Goal: Task Accomplishment & Management: Use online tool/utility

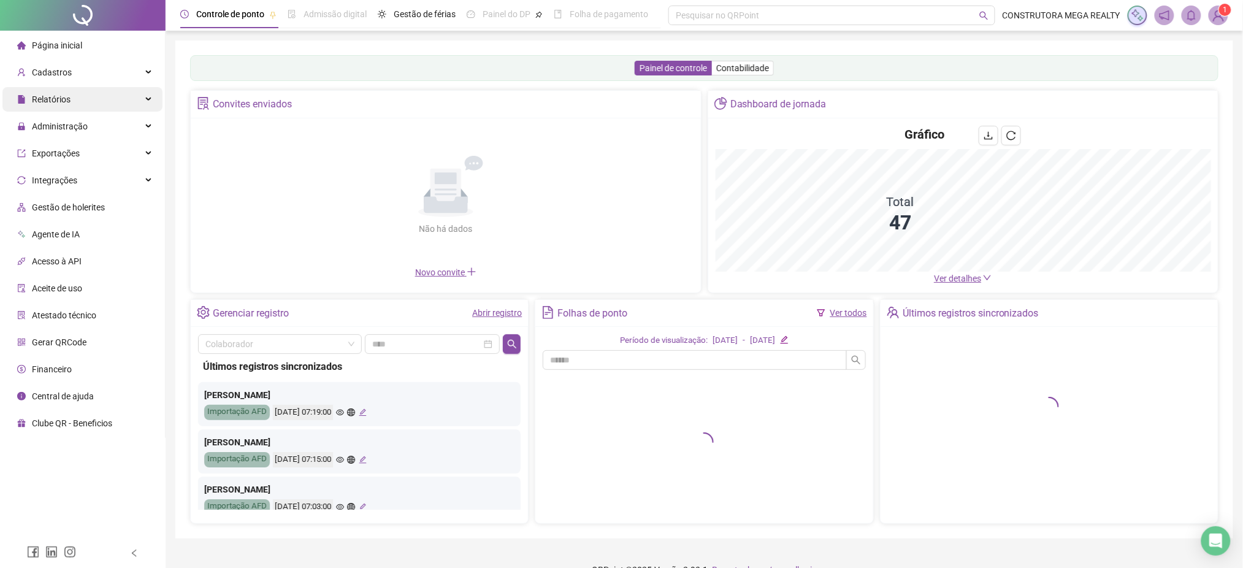
click at [45, 104] on span "Relatórios" at bounding box center [51, 99] width 39 height 10
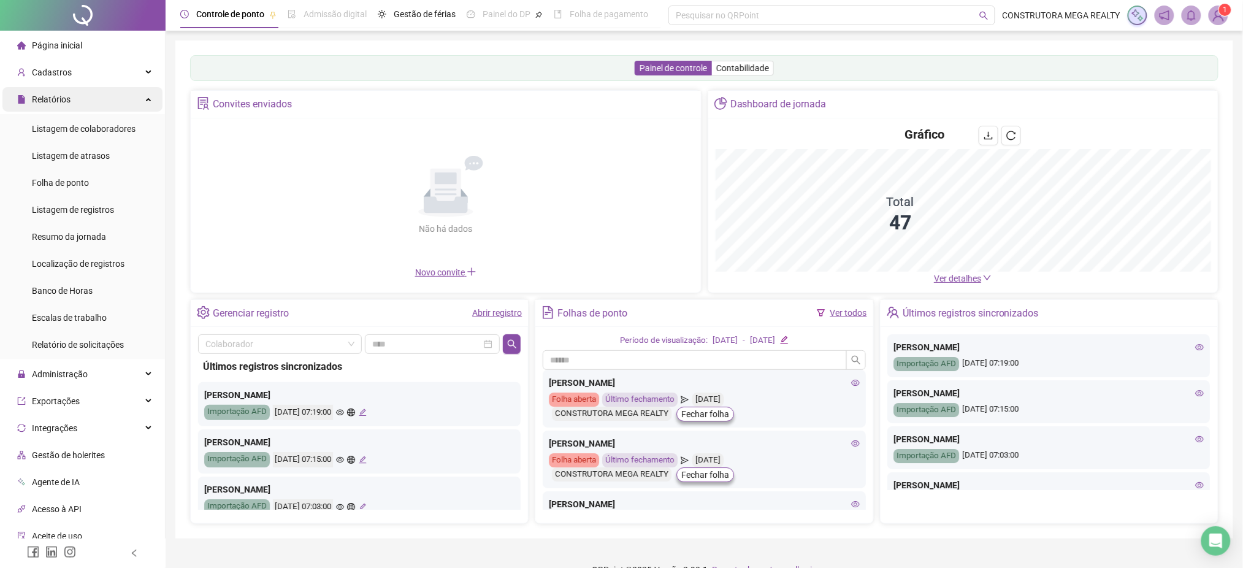
click at [45, 104] on span "Relatórios" at bounding box center [51, 99] width 39 height 10
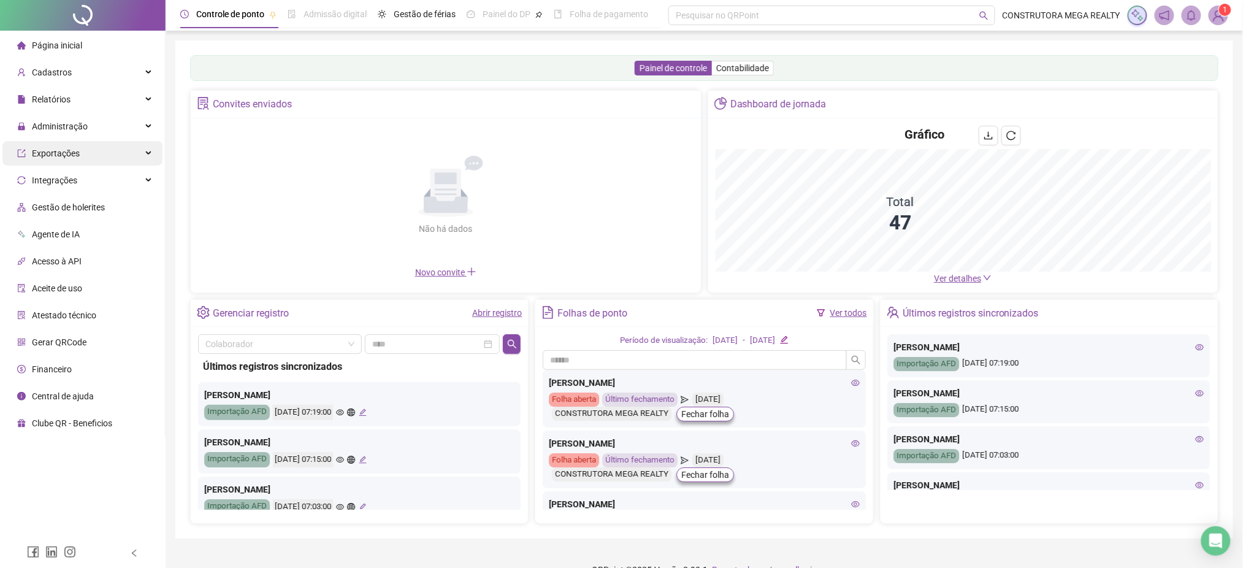
click at [52, 143] on span "Exportações" at bounding box center [48, 153] width 63 height 25
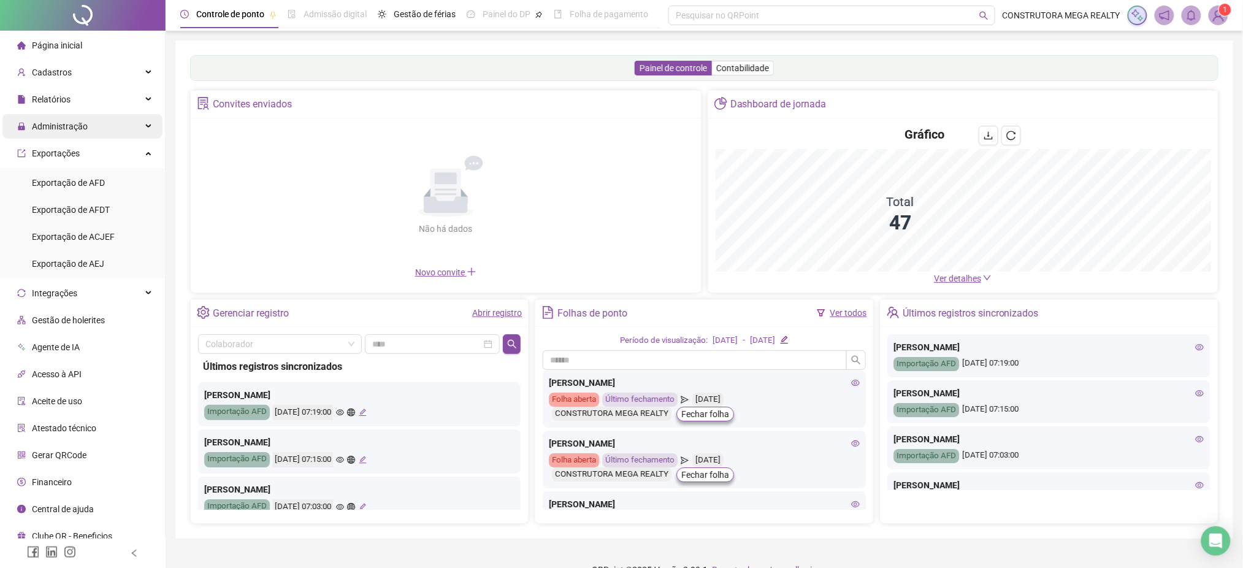
click at [59, 125] on span "Administração" at bounding box center [60, 126] width 56 height 10
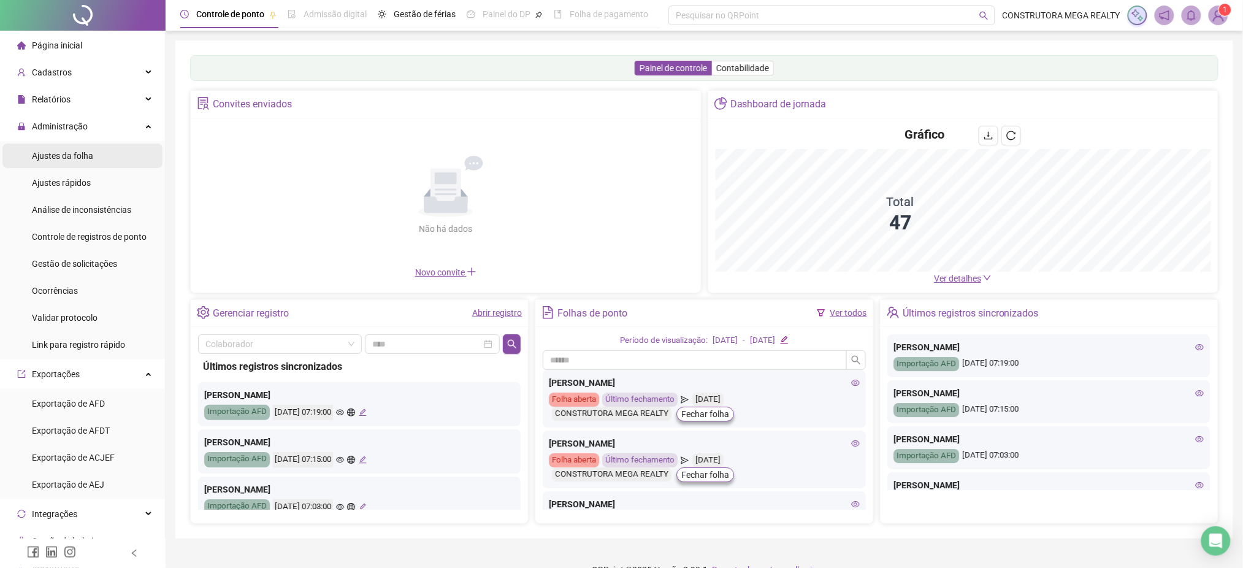
click at [56, 154] on span "Ajustes da folha" at bounding box center [62, 156] width 61 height 10
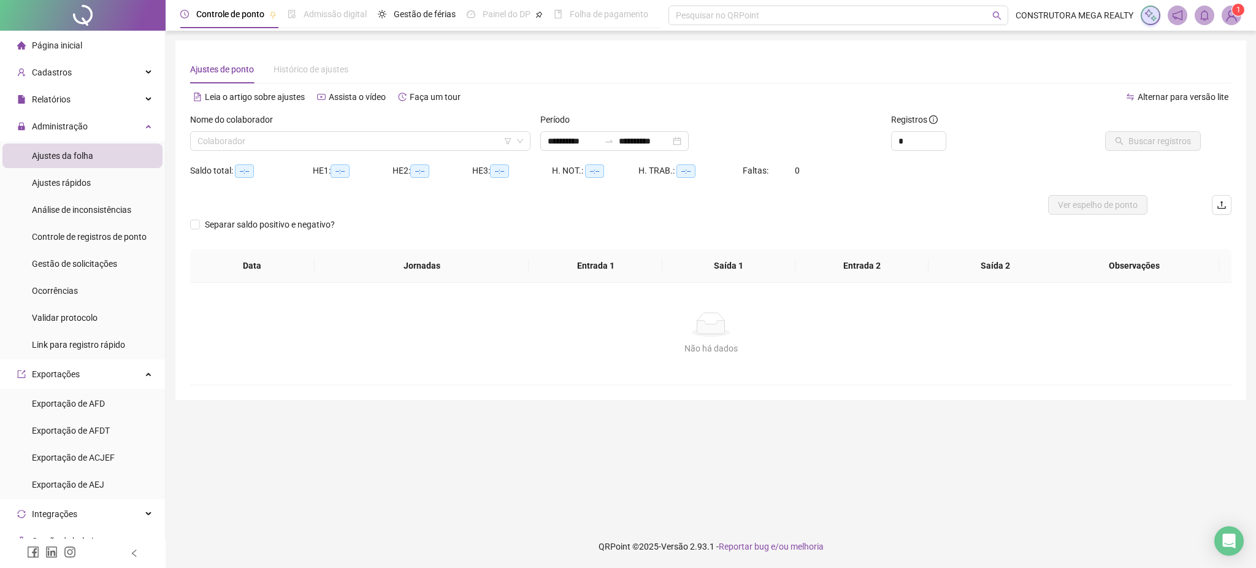
type input "**********"
drag, startPoint x: 1082, startPoint y: 175, endPoint x: 1060, endPoint y: 174, distance: 21.5
click at [1080, 174] on div "Saldo total: --:-- HE 1: --:-- HE 2: --:-- HE 3: --:-- H. NOT.: --:-- H. TRAB.:…" at bounding box center [710, 178] width 1041 height 34
click at [448, 150] on input "search" at bounding box center [354, 141] width 315 height 18
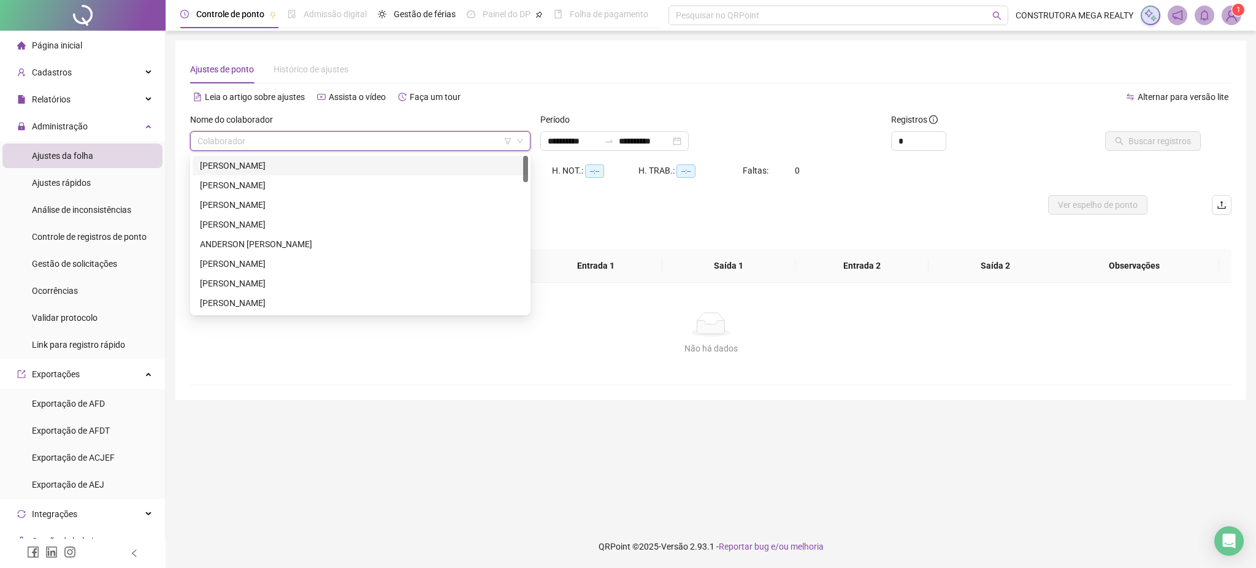
click at [344, 171] on div "[PERSON_NAME]" at bounding box center [360, 165] width 321 height 13
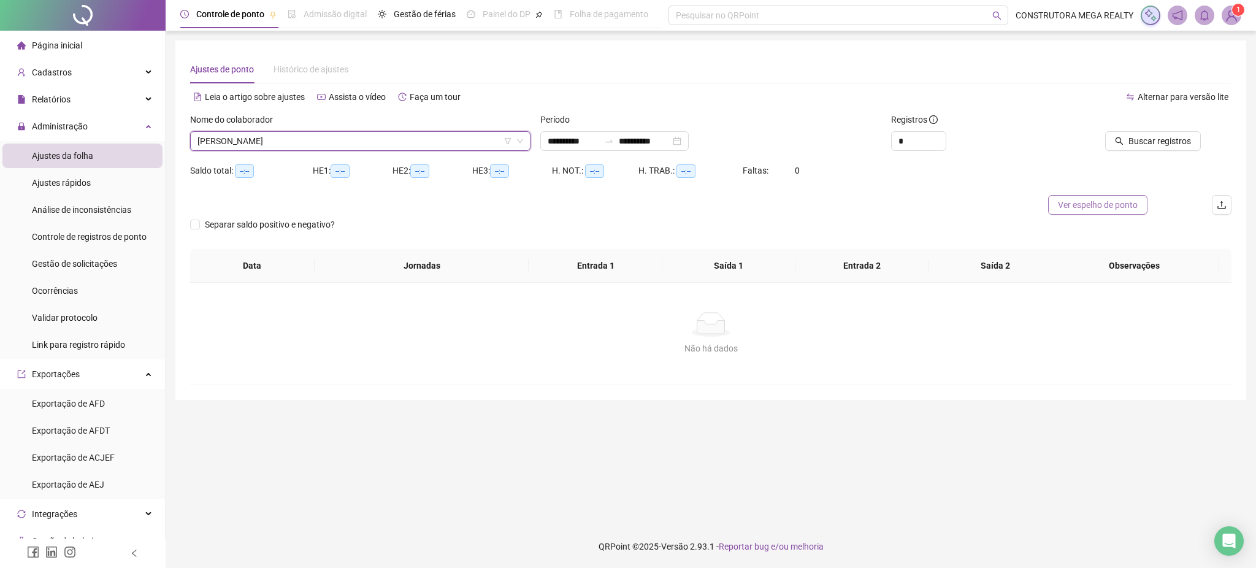
click at [1082, 203] on span "Ver espelho de ponto" at bounding box center [1098, 204] width 80 height 13
click at [72, 145] on div "Ajustes da folha" at bounding box center [62, 156] width 61 height 25
click at [1222, 205] on icon "upload" at bounding box center [1221, 205] width 8 height 8
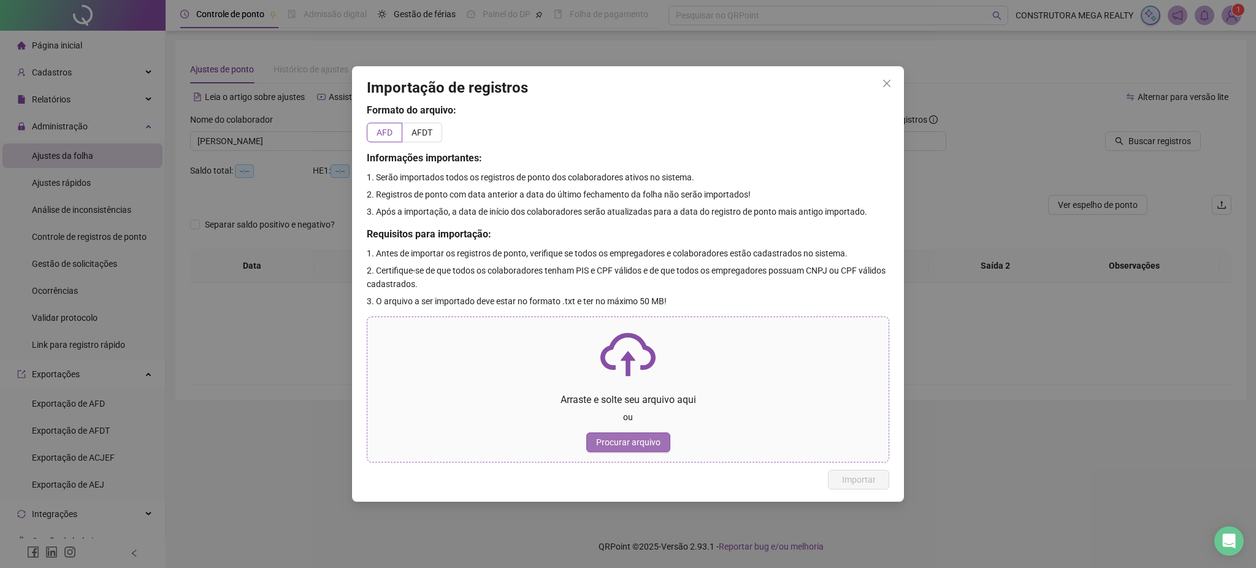
click at [622, 447] on span "Procurar arquivo" at bounding box center [628, 441] width 64 height 13
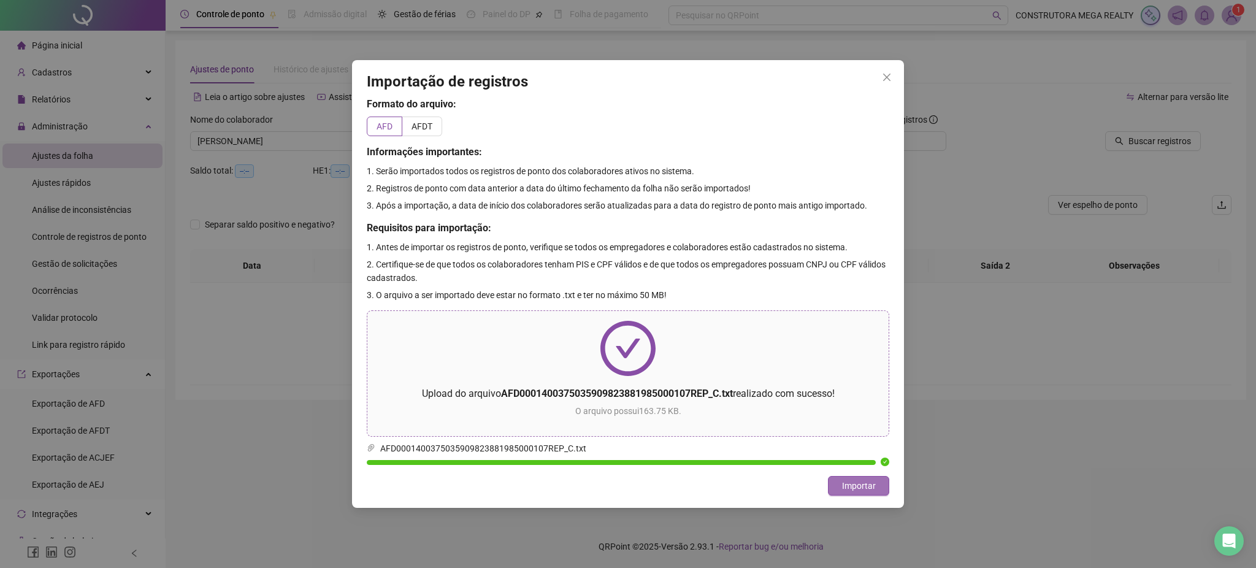
drag, startPoint x: 861, startPoint y: 491, endPoint x: 854, endPoint y: 488, distance: 7.2
click at [859, 489] on span "Importar" at bounding box center [859, 485] width 34 height 13
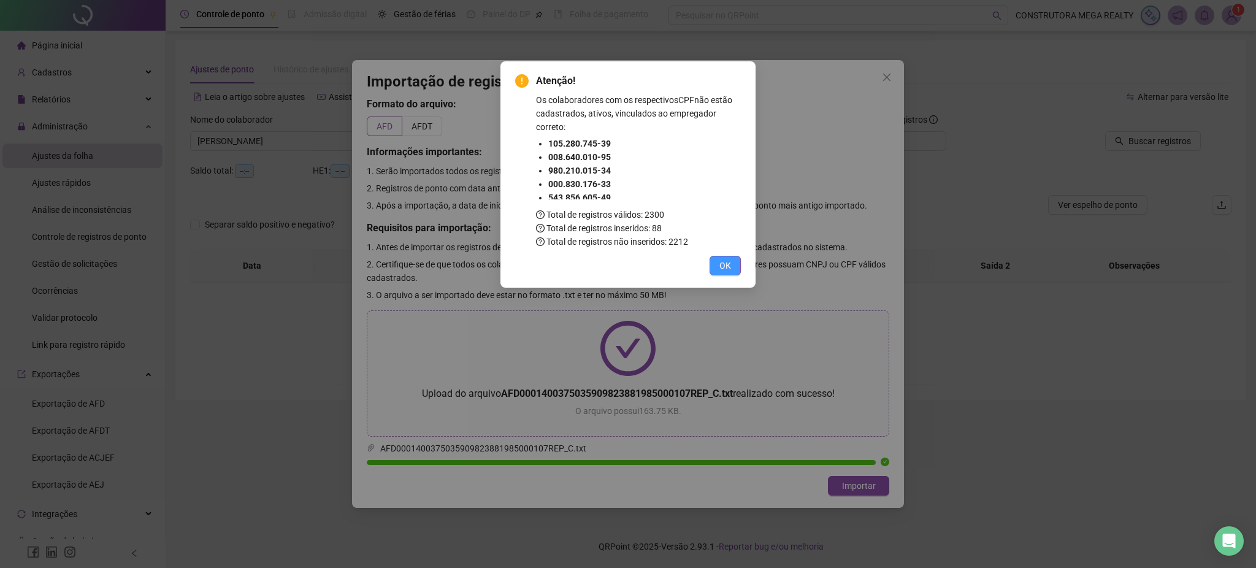
click at [732, 267] on button "OK" at bounding box center [725, 266] width 31 height 20
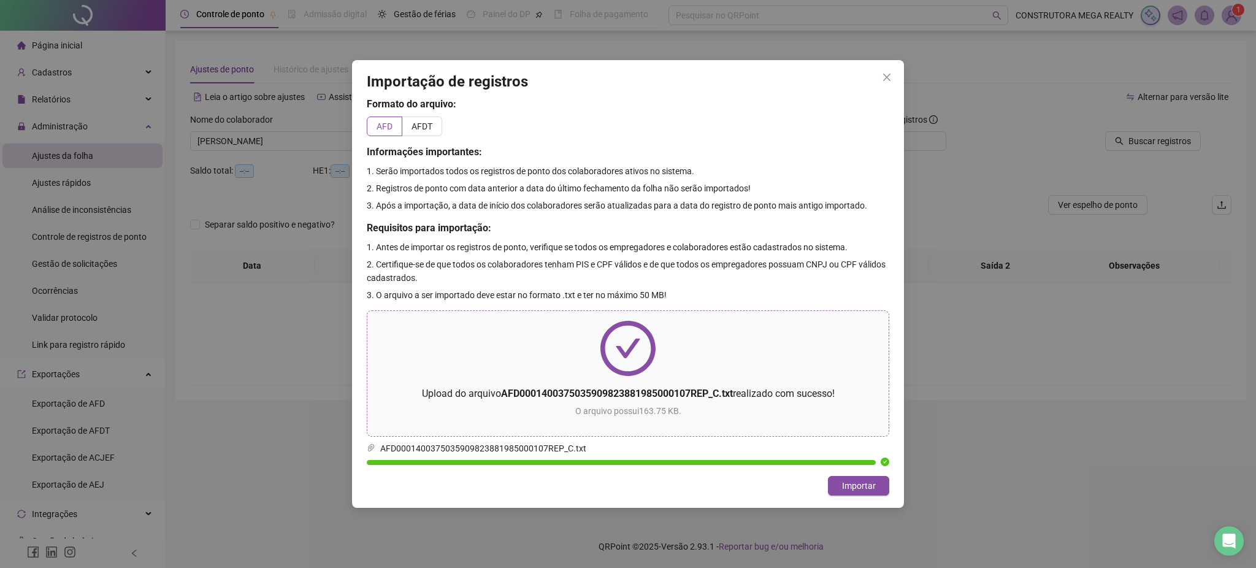
drag, startPoint x: 889, startPoint y: 83, endPoint x: 871, endPoint y: 77, distance: 19.2
click at [888, 83] on button "Close" at bounding box center [887, 77] width 20 height 20
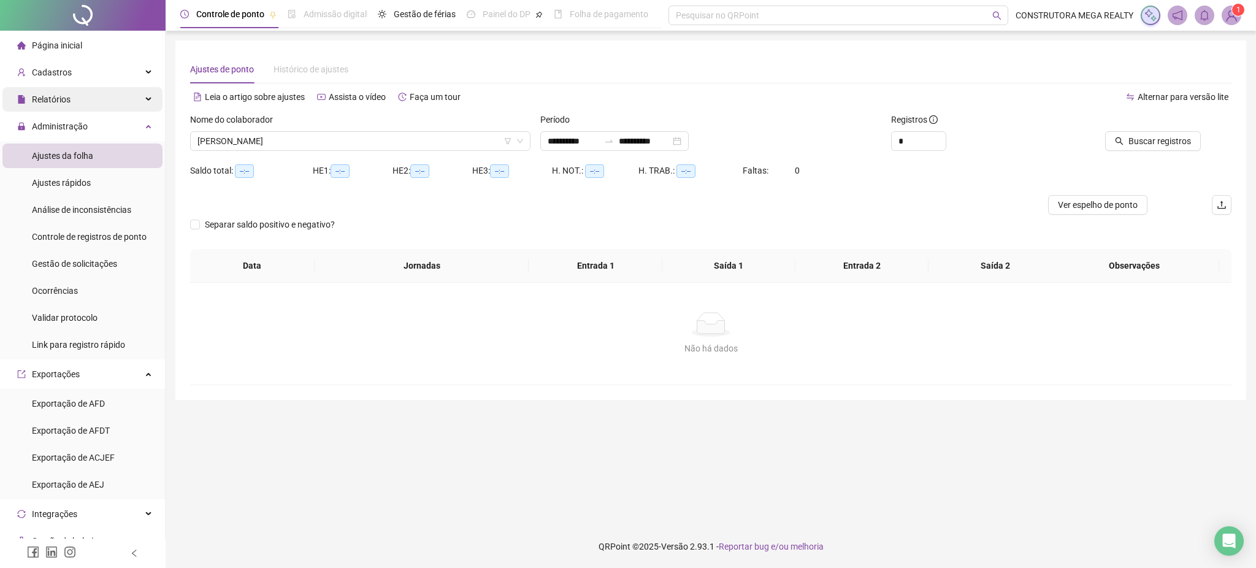
click at [32, 97] on span "Relatórios" at bounding box center [51, 99] width 39 height 10
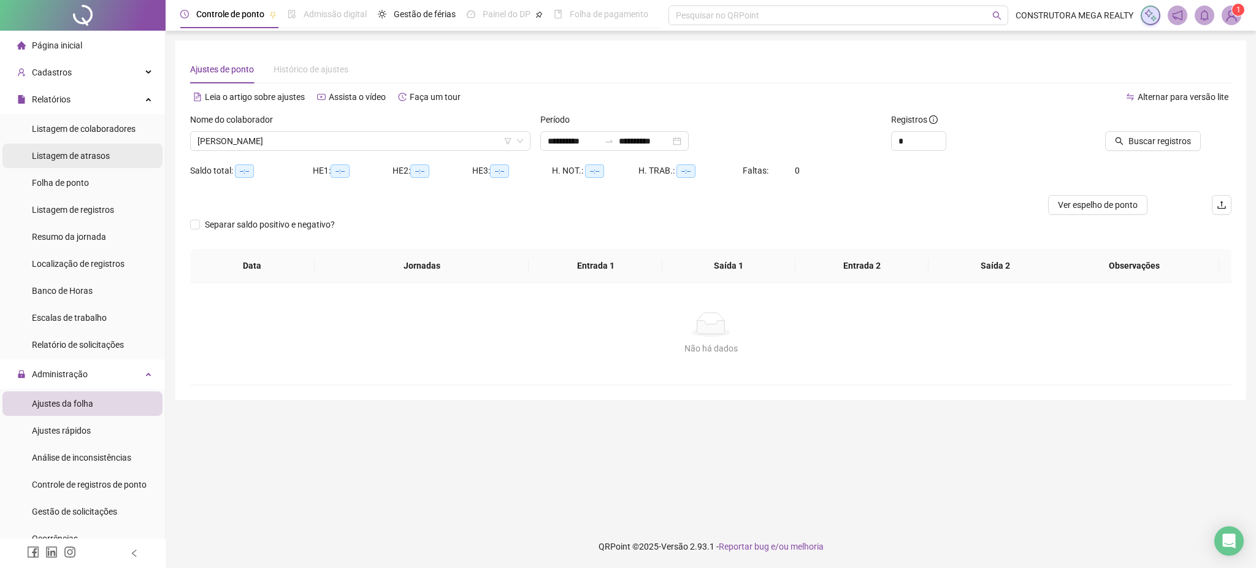
click at [66, 156] on span "Listagem de atrasos" at bounding box center [71, 156] width 78 height 10
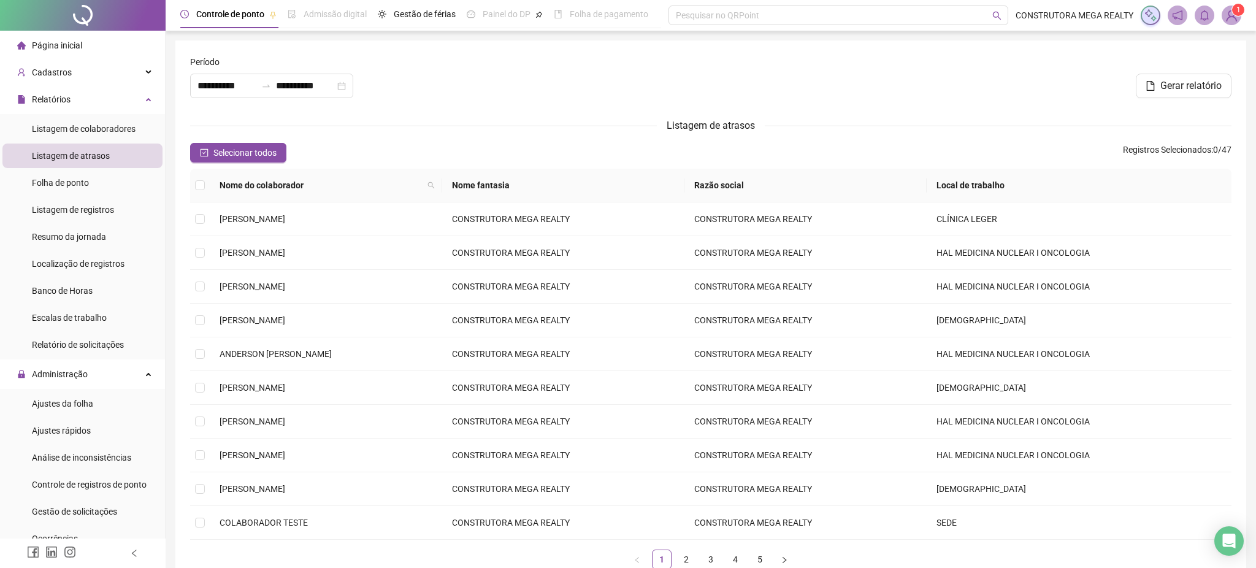
type input "**********"
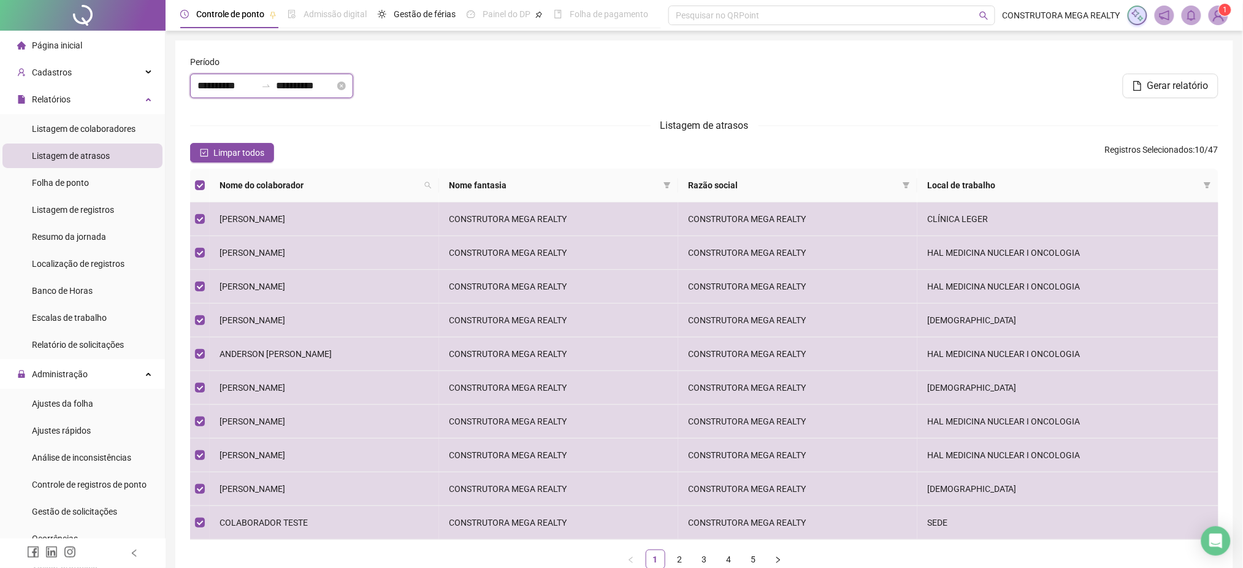
click at [223, 85] on input "**********" at bounding box center [226, 85] width 59 height 15
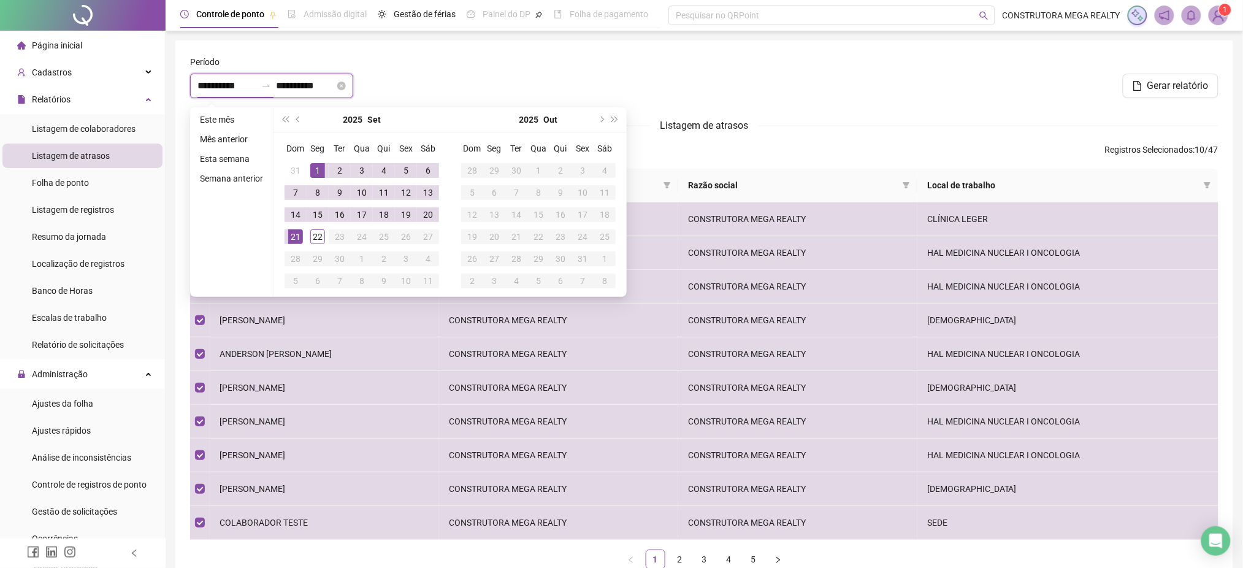
click at [245, 86] on input "**********" at bounding box center [226, 85] width 59 height 15
drag, startPoint x: 197, startPoint y: 87, endPoint x: 276, endPoint y: 86, distance: 78.5
click at [276, 86] on div "**********" at bounding box center [271, 86] width 163 height 25
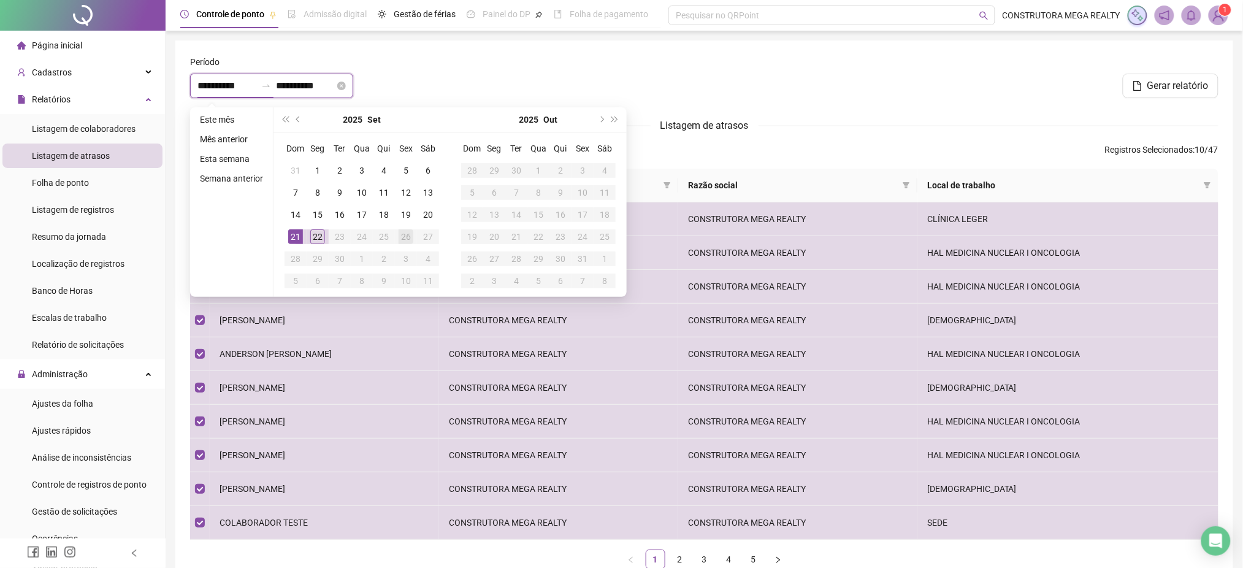
type input "**********"
click at [321, 84] on input "**********" at bounding box center [305, 85] width 59 height 15
drag, startPoint x: 347, startPoint y: 85, endPoint x: 270, endPoint y: 85, distance: 77.3
click at [270, 85] on div "**********" at bounding box center [271, 86] width 163 height 25
type input "**********"
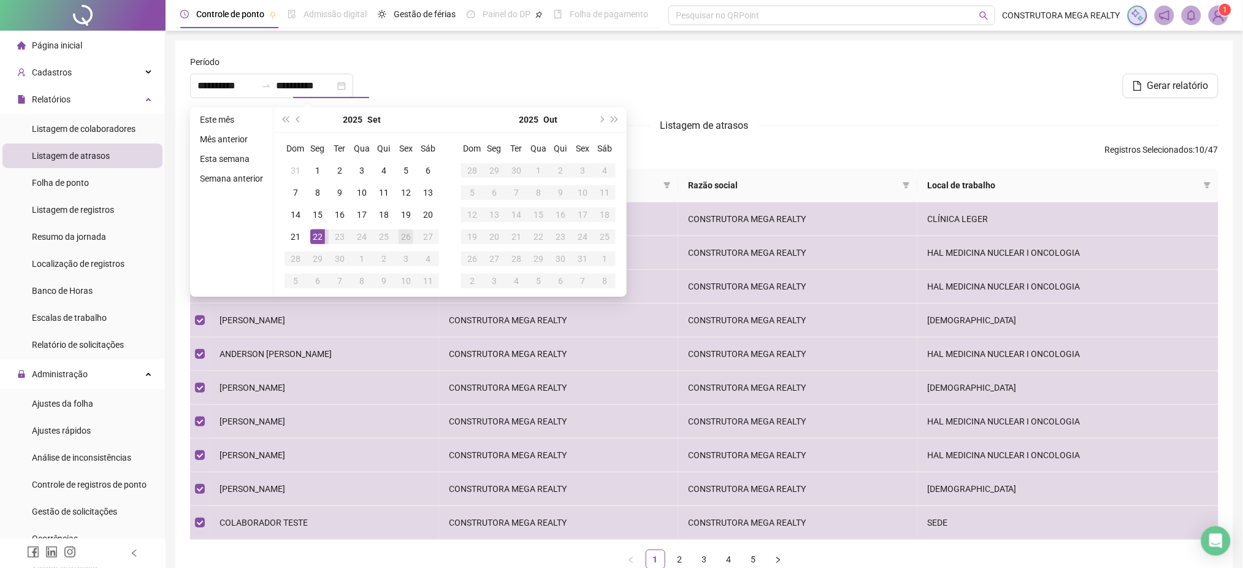
type input "**********"
click at [478, 69] on div "Período" at bounding box center [358, 64] width 336 height 18
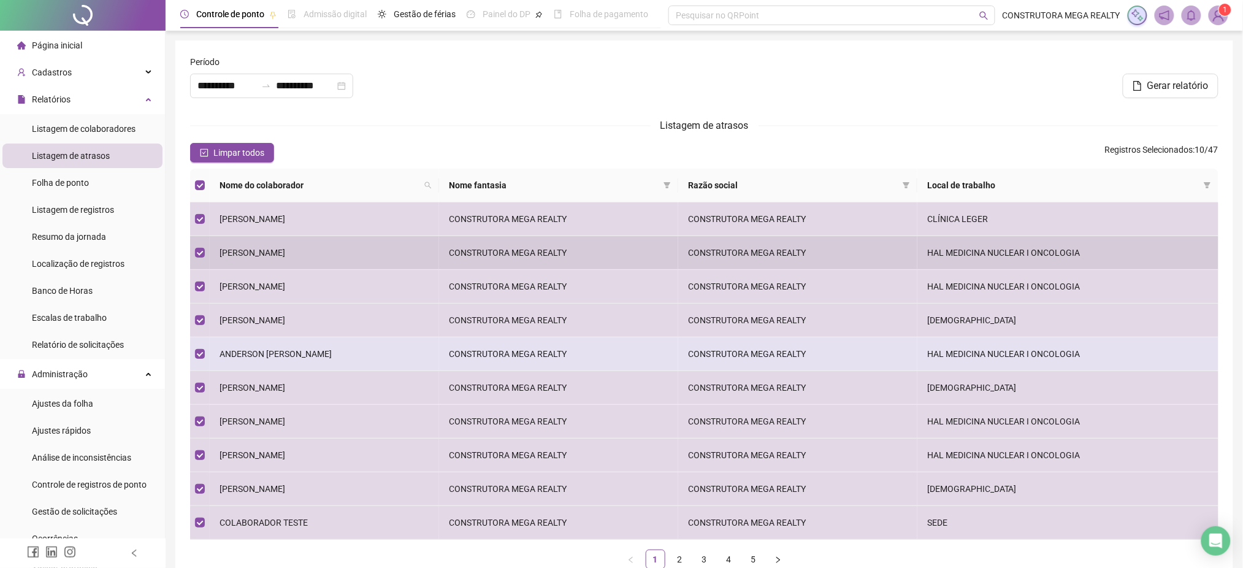
scroll to position [78, 0]
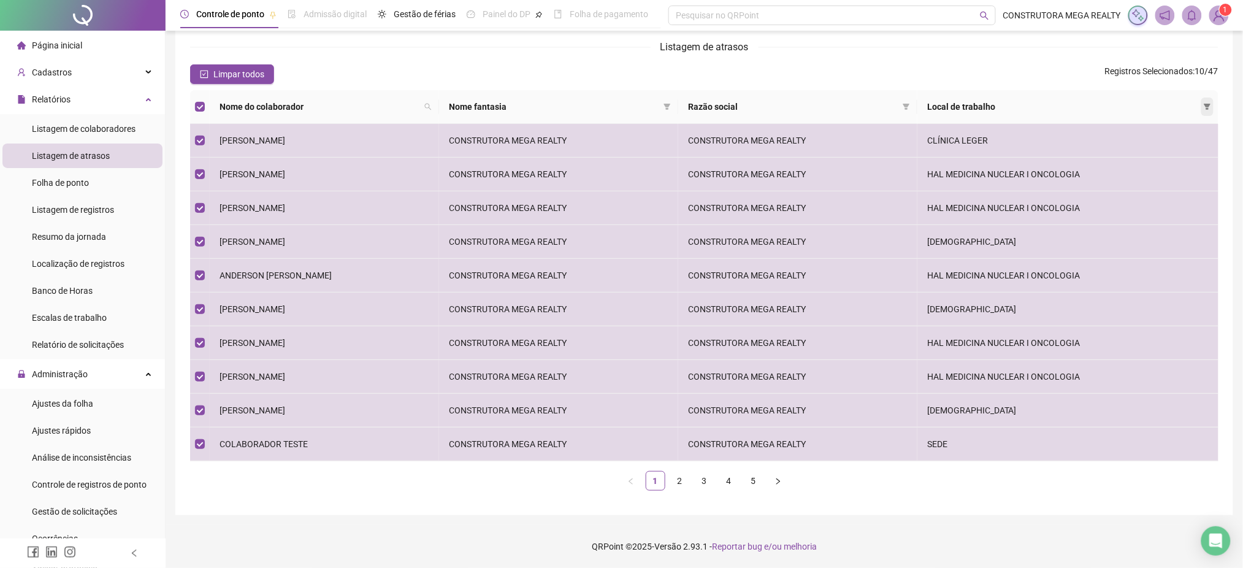
click at [1210, 102] on span at bounding box center [1207, 107] width 12 height 18
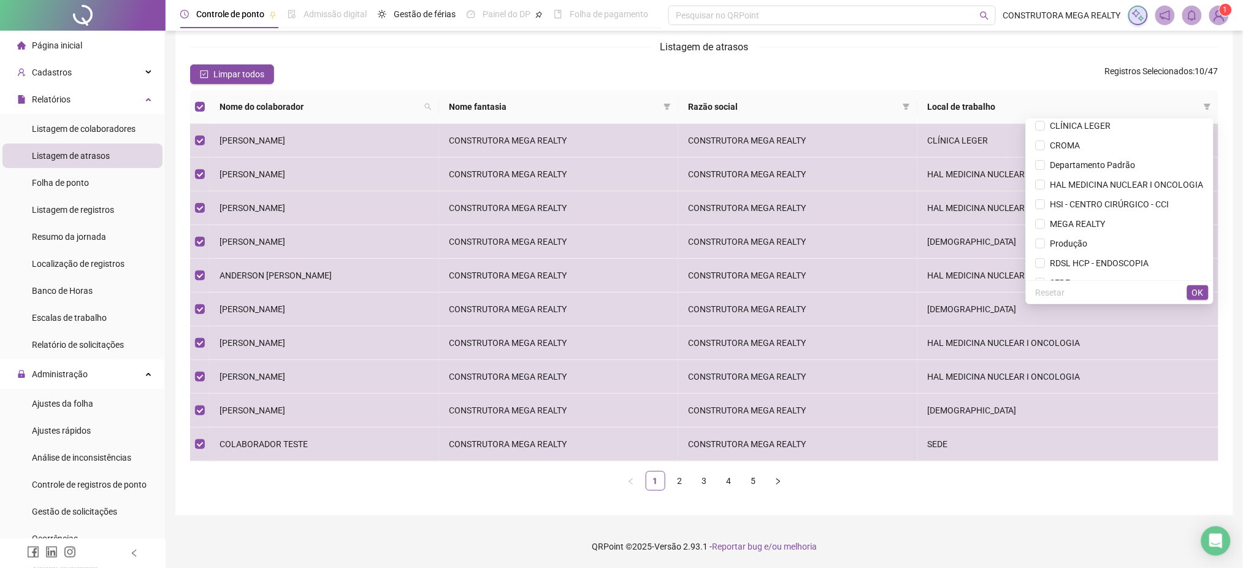
scroll to position [38, 0]
click at [1196, 292] on span "OK" at bounding box center [1198, 292] width 12 height 13
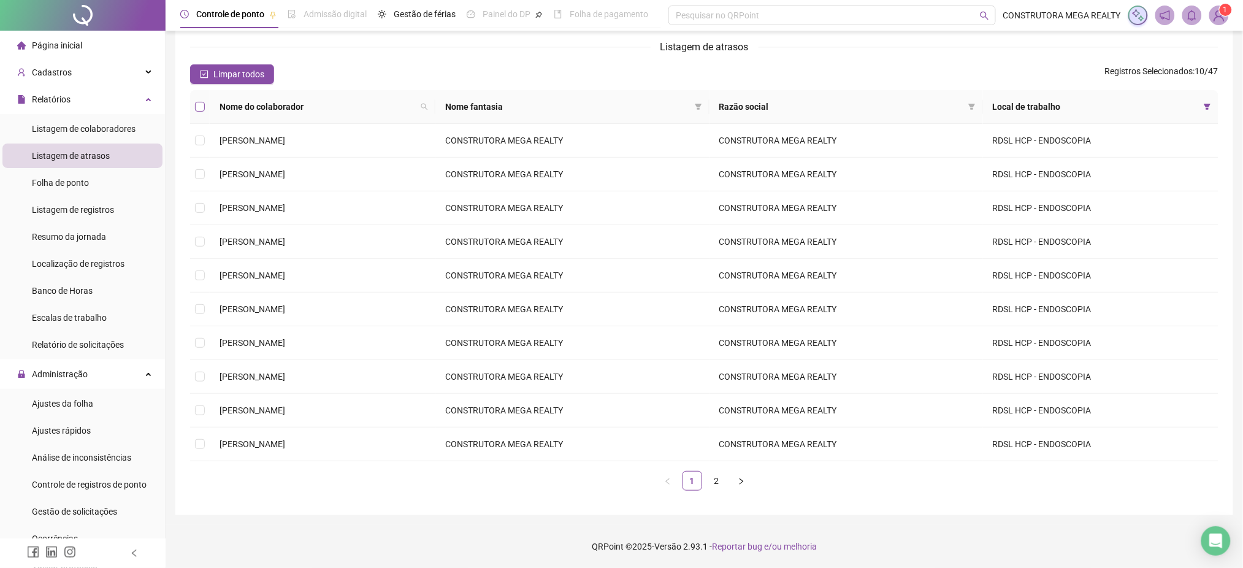
click at [199, 102] on label at bounding box center [200, 106] width 10 height 13
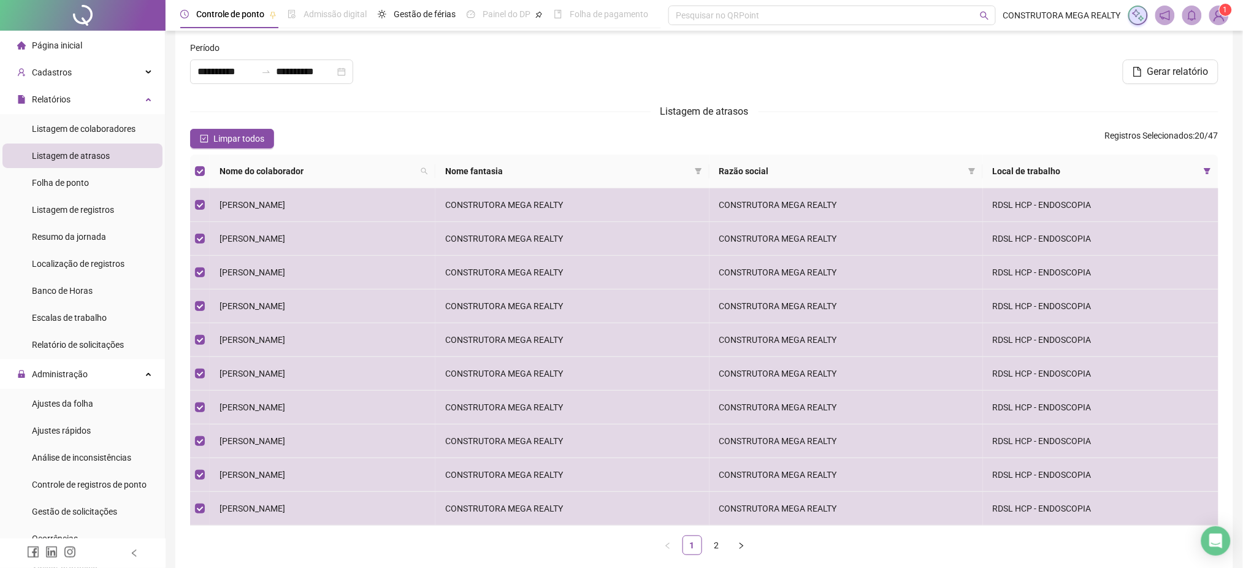
scroll to position [0, 0]
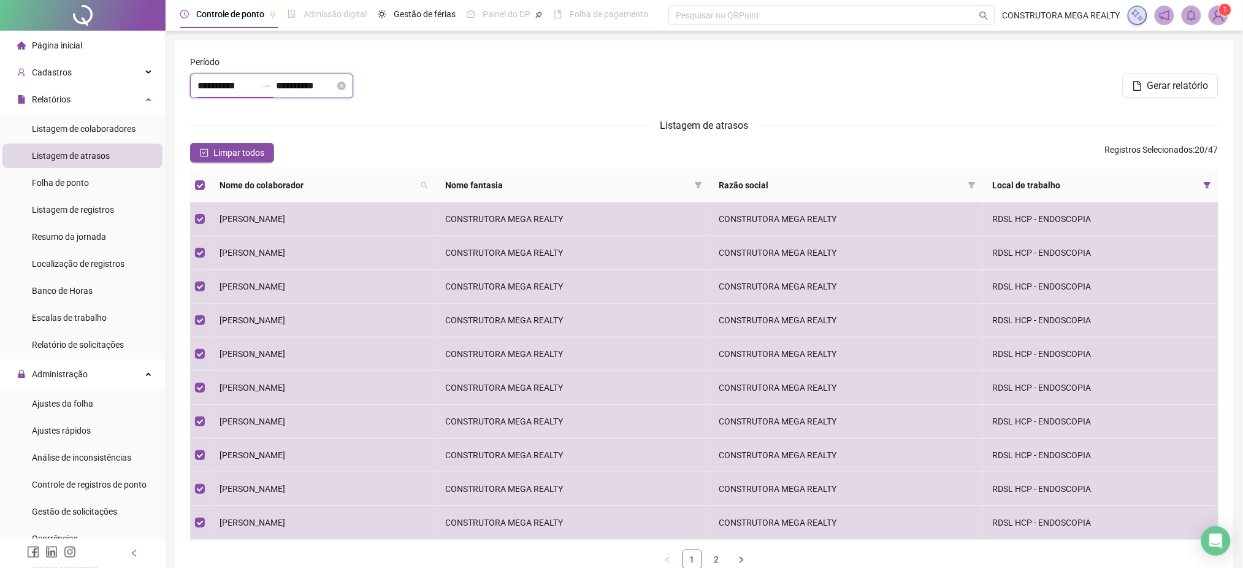
drag, startPoint x: 240, startPoint y: 86, endPoint x: 248, endPoint y: 86, distance: 7.4
click at [240, 86] on input "**********" at bounding box center [226, 85] width 59 height 15
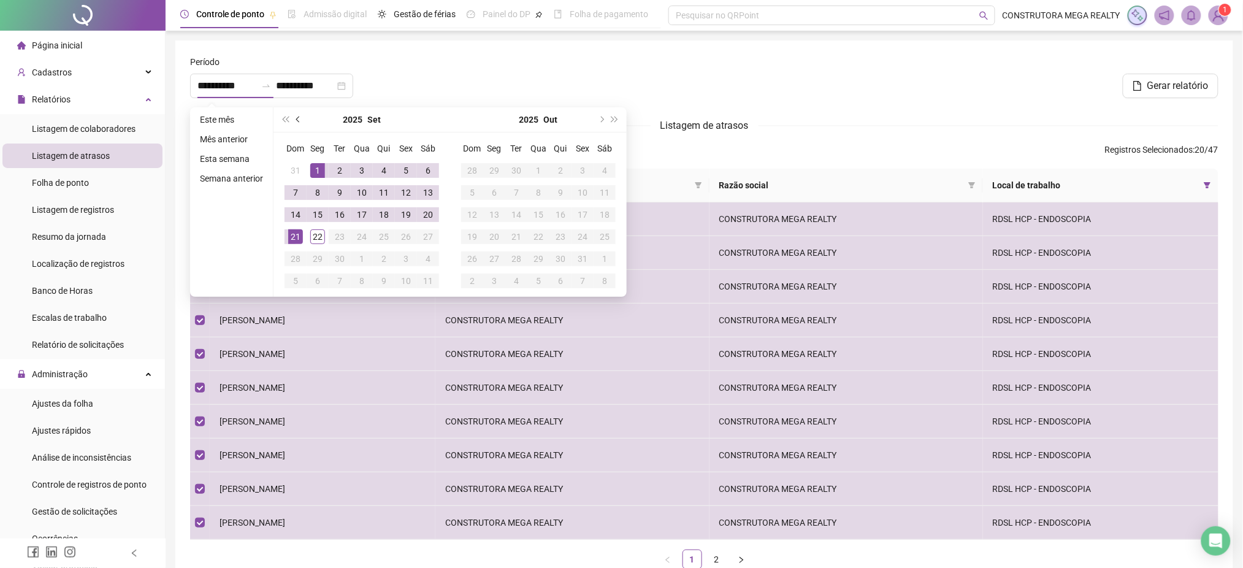
click at [296, 118] on span "prev-year" at bounding box center [299, 120] width 6 height 6
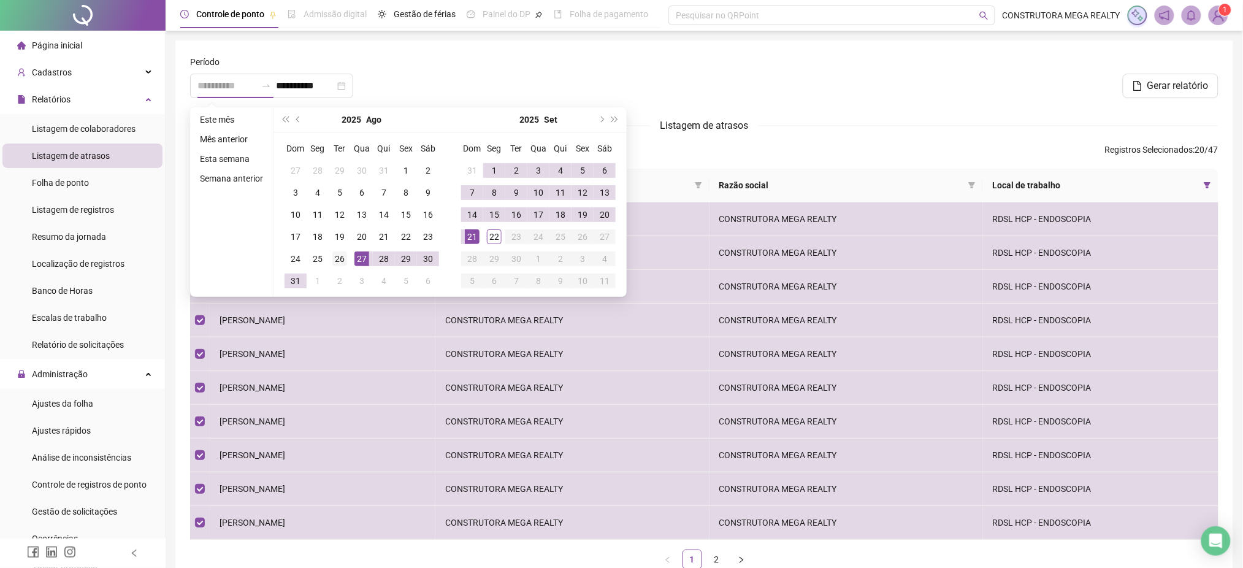
type input "**********"
click at [339, 259] on div "26" at bounding box center [339, 258] width 15 height 15
type input "**********"
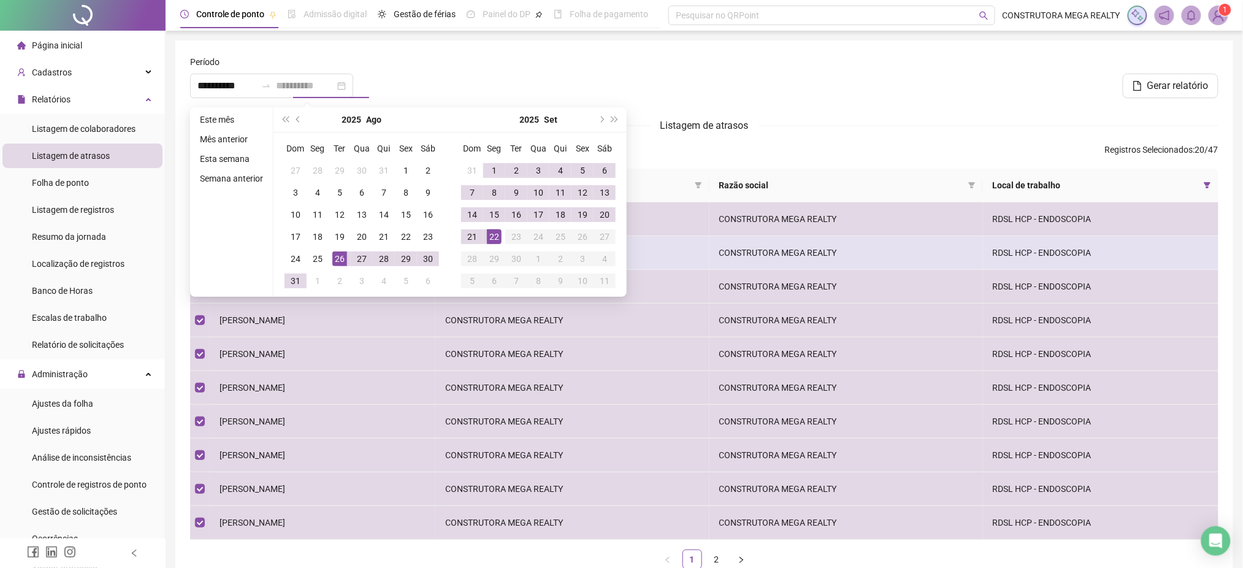
click at [492, 235] on div "22" at bounding box center [494, 236] width 15 height 15
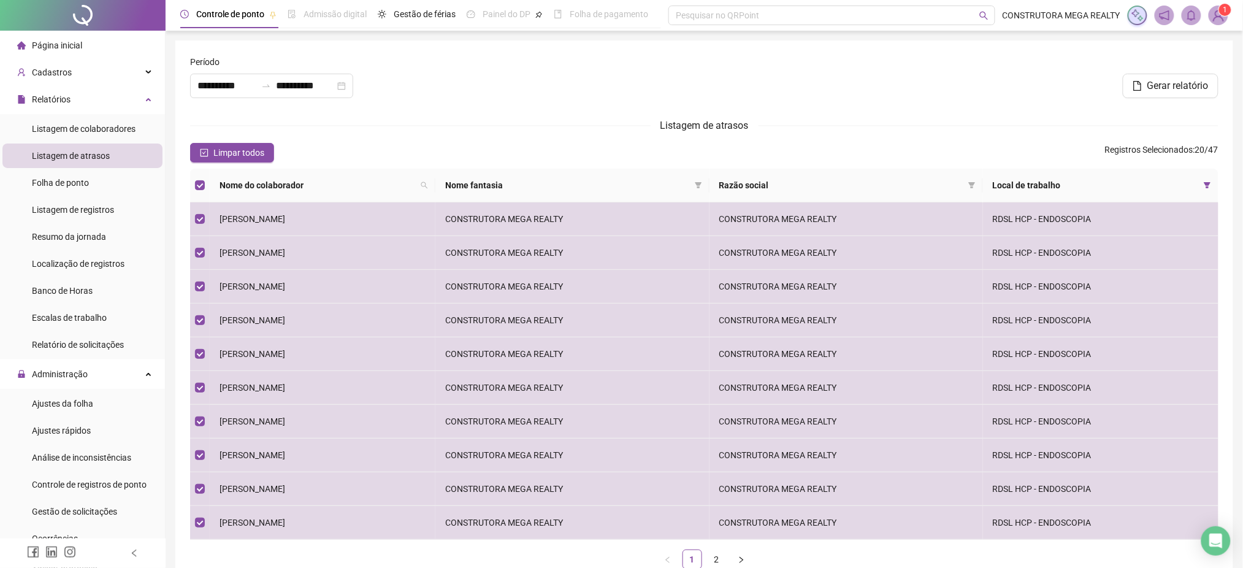
click at [563, 77] on div "Gerar relatório" at bounding box center [877, 86] width 683 height 25
click at [1160, 96] on button "Gerar relatório" at bounding box center [1171, 86] width 96 height 25
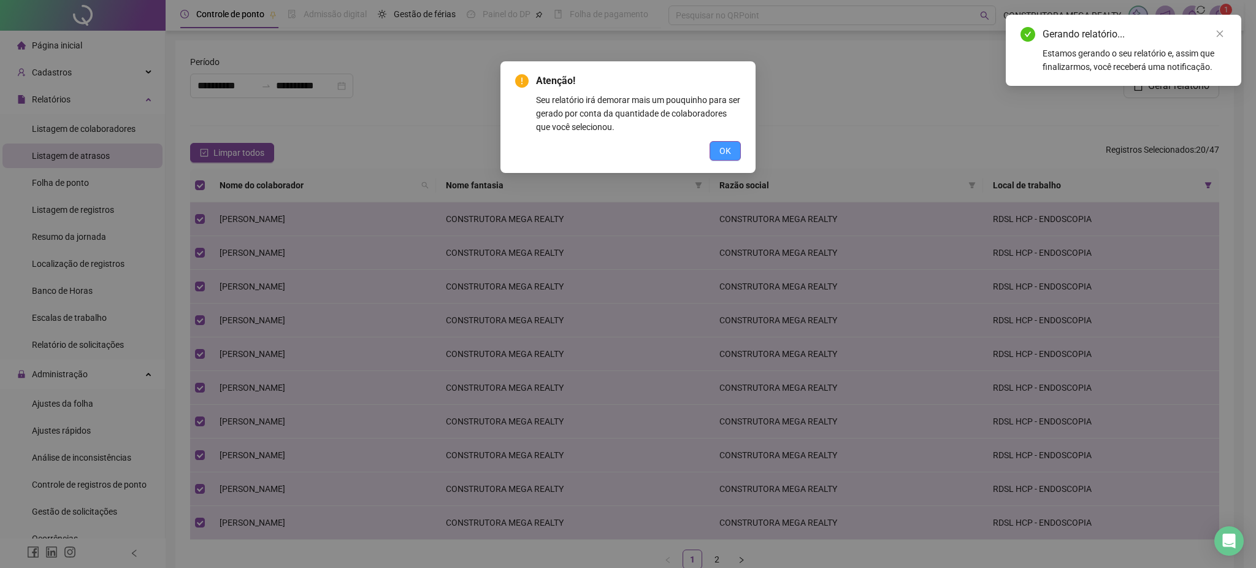
click at [721, 151] on span "OK" at bounding box center [725, 150] width 12 height 13
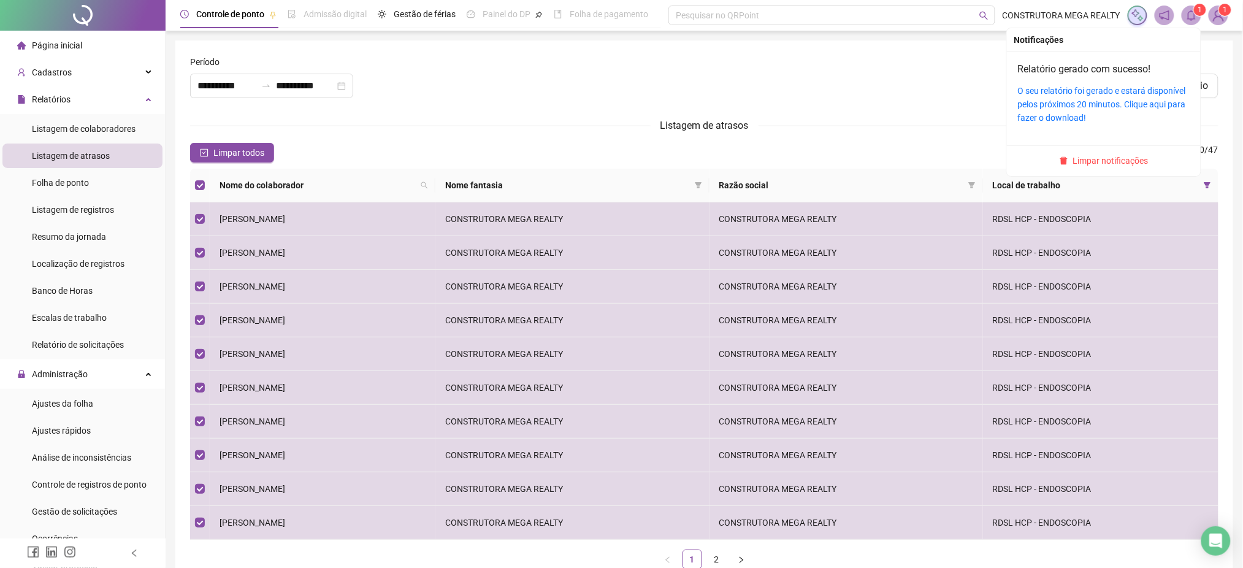
click at [1192, 8] on span at bounding box center [1192, 16] width 20 height 20
click at [1066, 109] on div "O seu relatório foi gerado e estará disponível pelos próximos 20 minutos. Cliqu…" at bounding box center [1104, 104] width 172 height 40
click at [1092, 92] on link "O seu relatório foi gerado e estará disponível pelos próximos 20 minutos. Cliqu…" at bounding box center [1102, 104] width 168 height 37
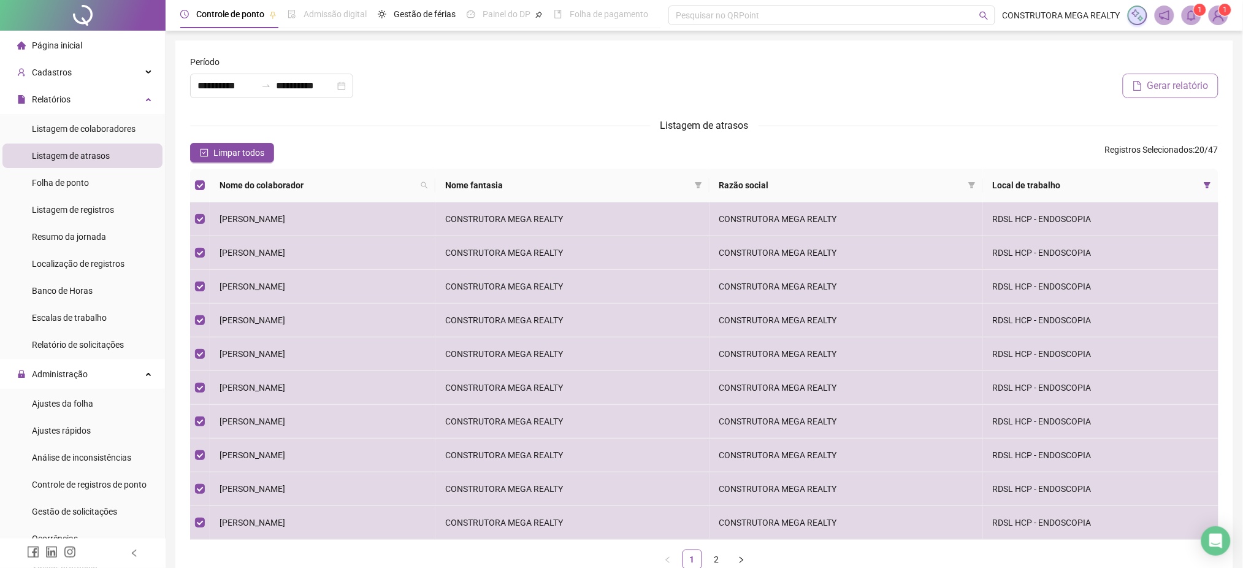
click at [1166, 91] on span "Gerar relatório" at bounding box center [1177, 85] width 61 height 15
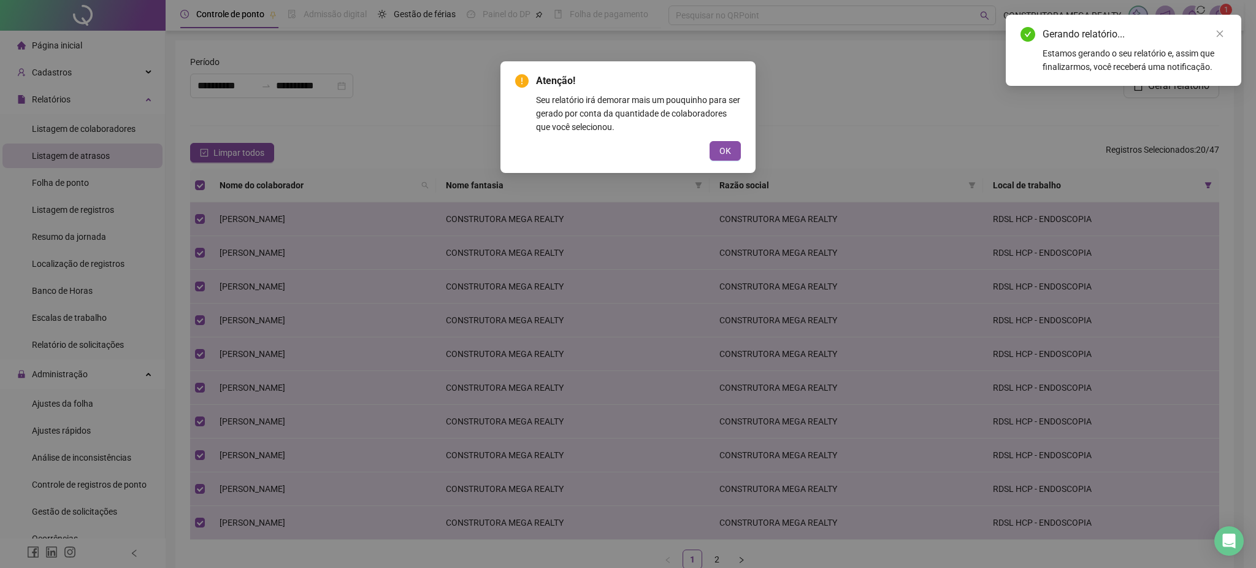
click at [737, 151] on button "OK" at bounding box center [725, 151] width 31 height 20
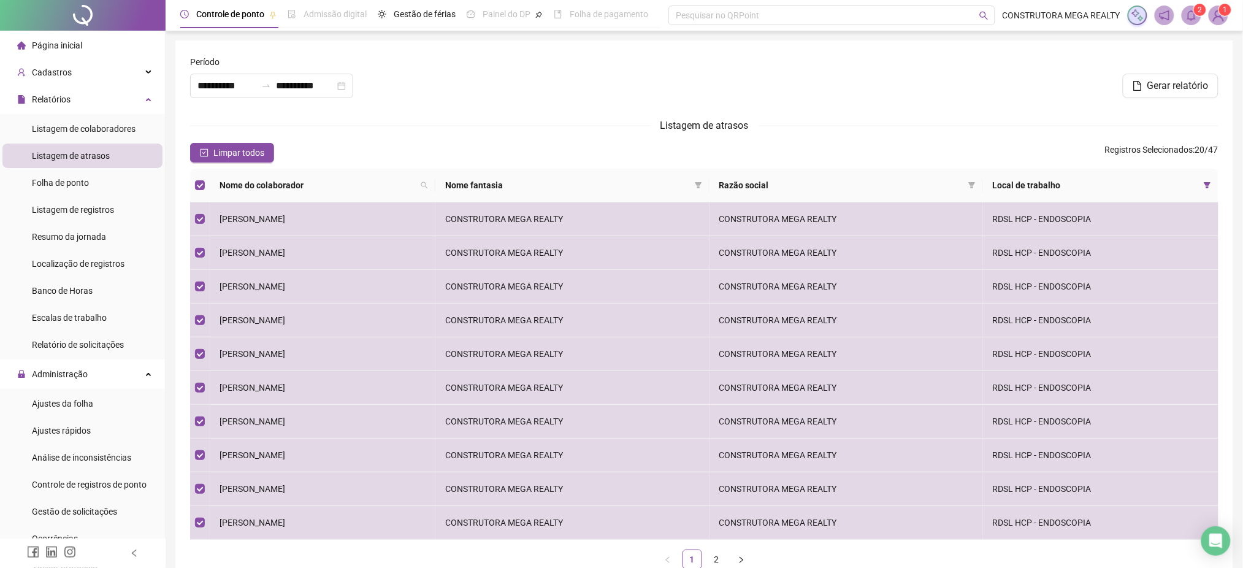
click at [1191, 21] on span at bounding box center [1192, 16] width 20 height 20
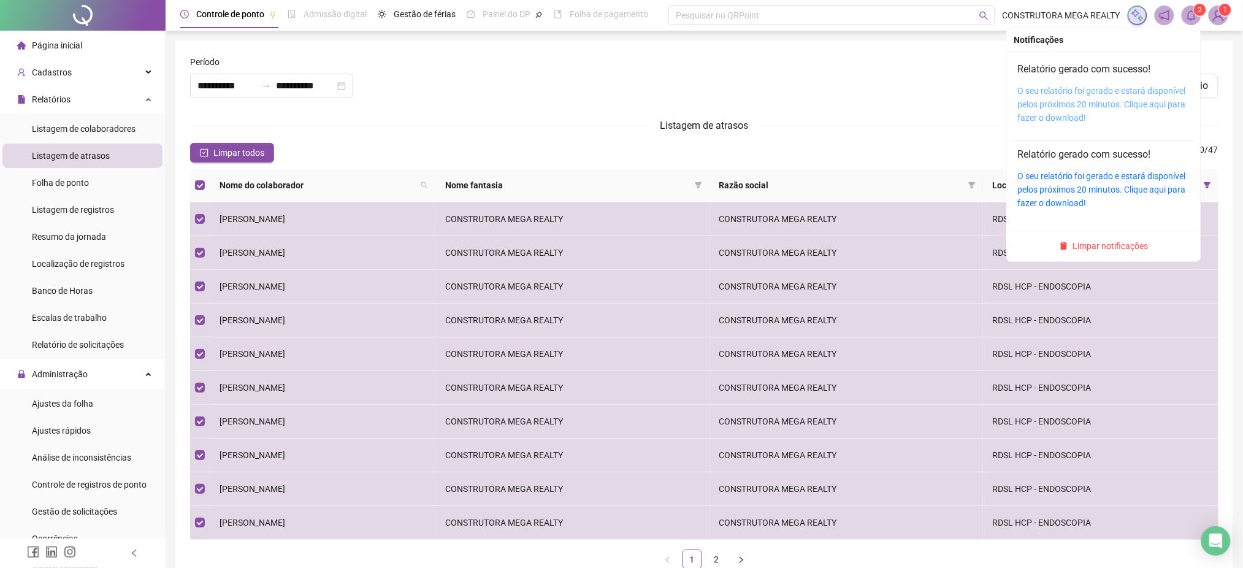
click at [1103, 105] on link "O seu relatório foi gerado e estará disponível pelos próximos 20 minutos. Cliqu…" at bounding box center [1102, 104] width 168 height 37
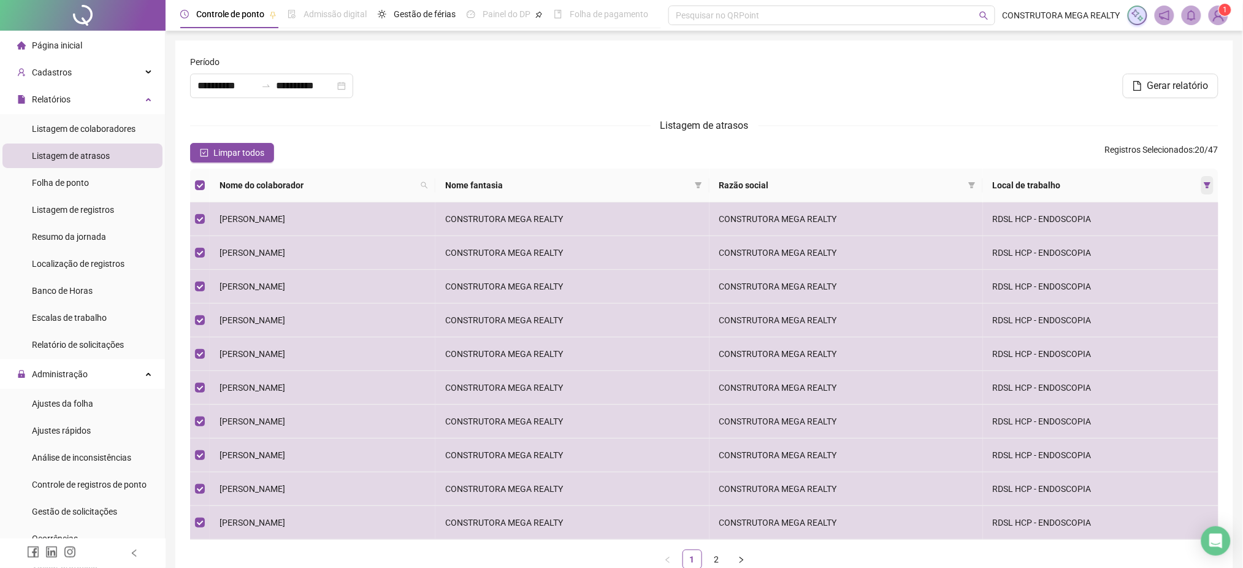
click at [1207, 180] on span at bounding box center [1207, 185] width 12 height 18
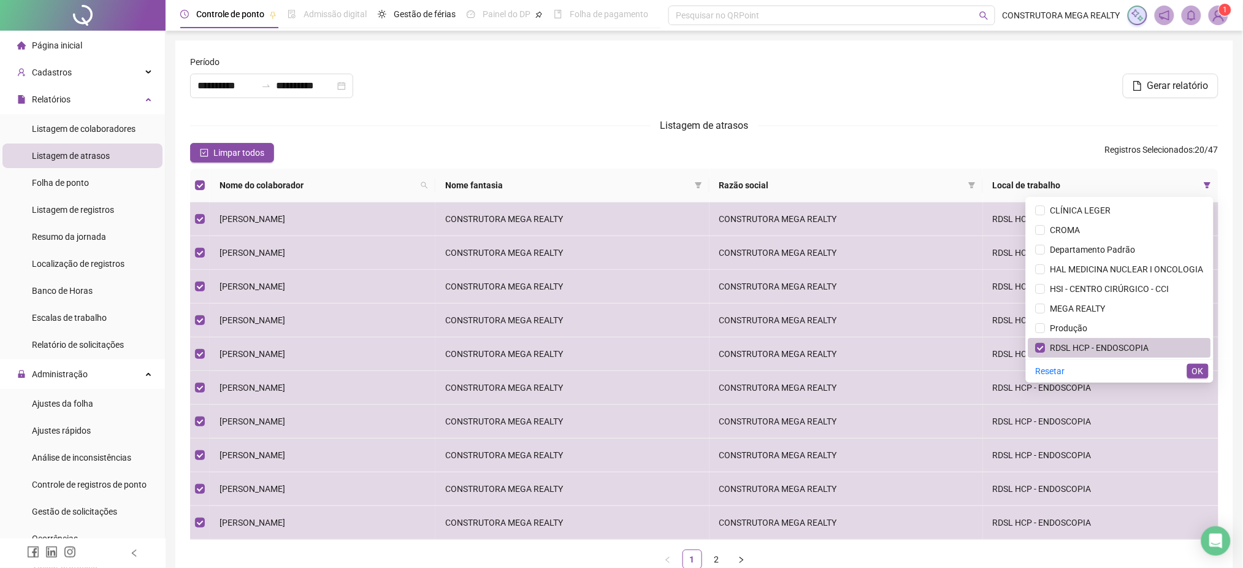
click at [1046, 343] on span "RDSL HCP - ENDOSCOPIA" at bounding box center [1098, 348] width 104 height 10
click at [481, 137] on form "**********" at bounding box center [704, 317] width 1028 height 524
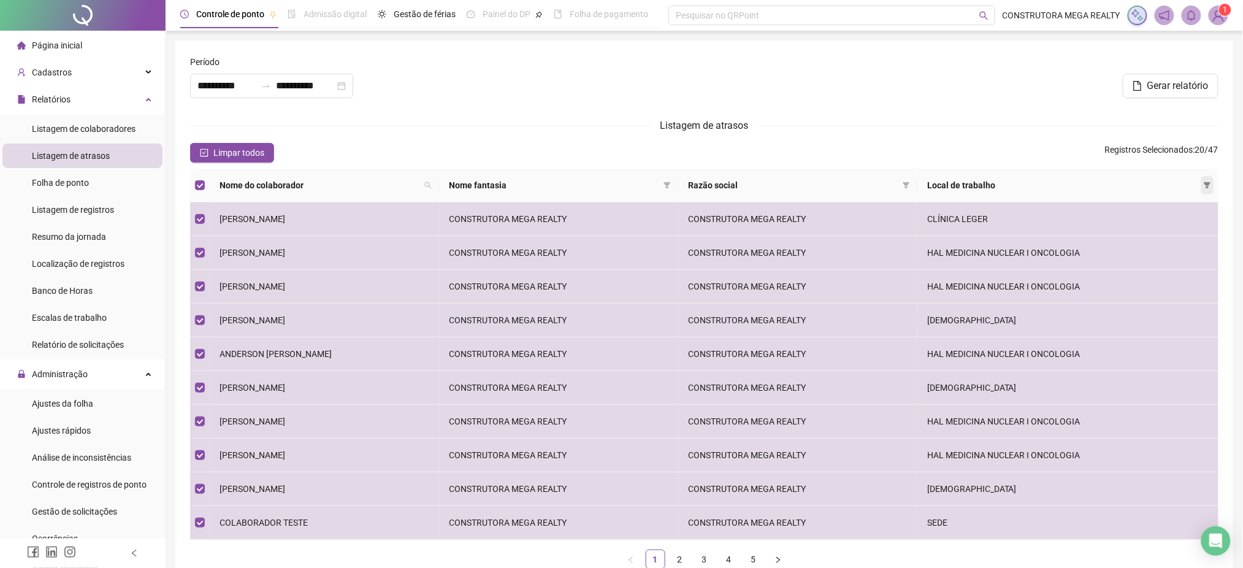
click at [1204, 185] on span at bounding box center [1207, 185] width 12 height 18
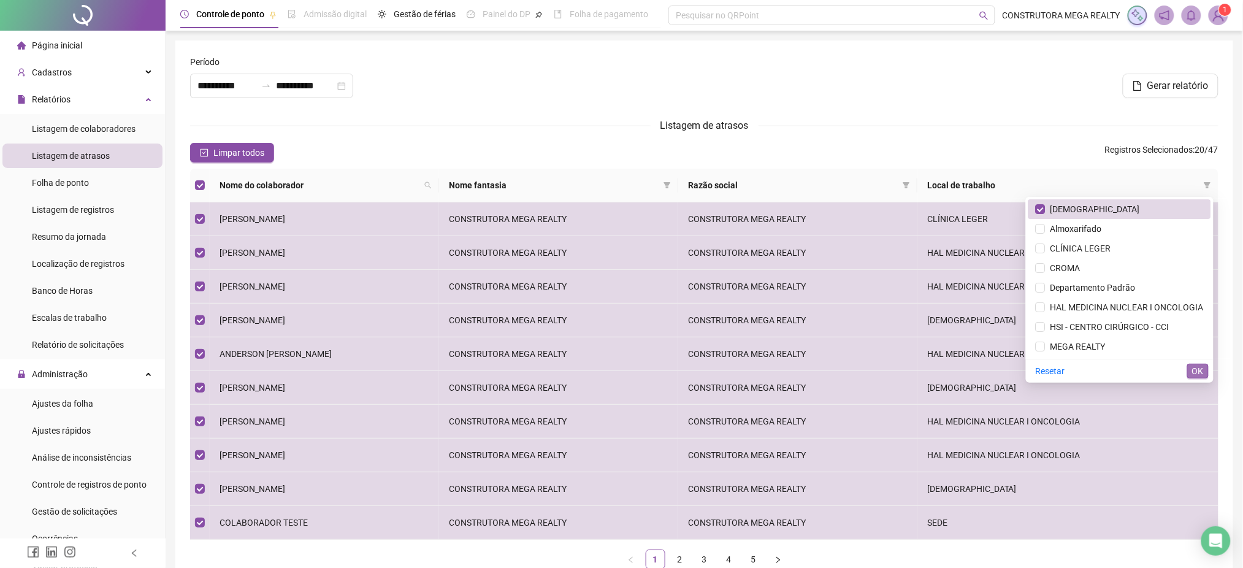
click at [1193, 367] on span "OK" at bounding box center [1198, 370] width 12 height 13
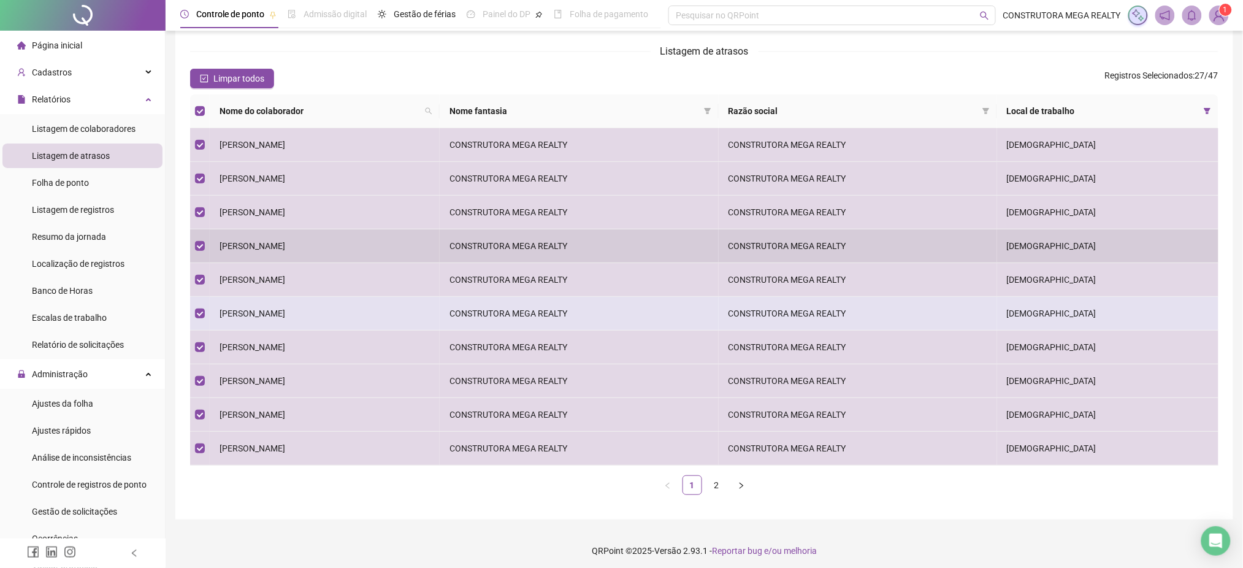
scroll to position [78, 0]
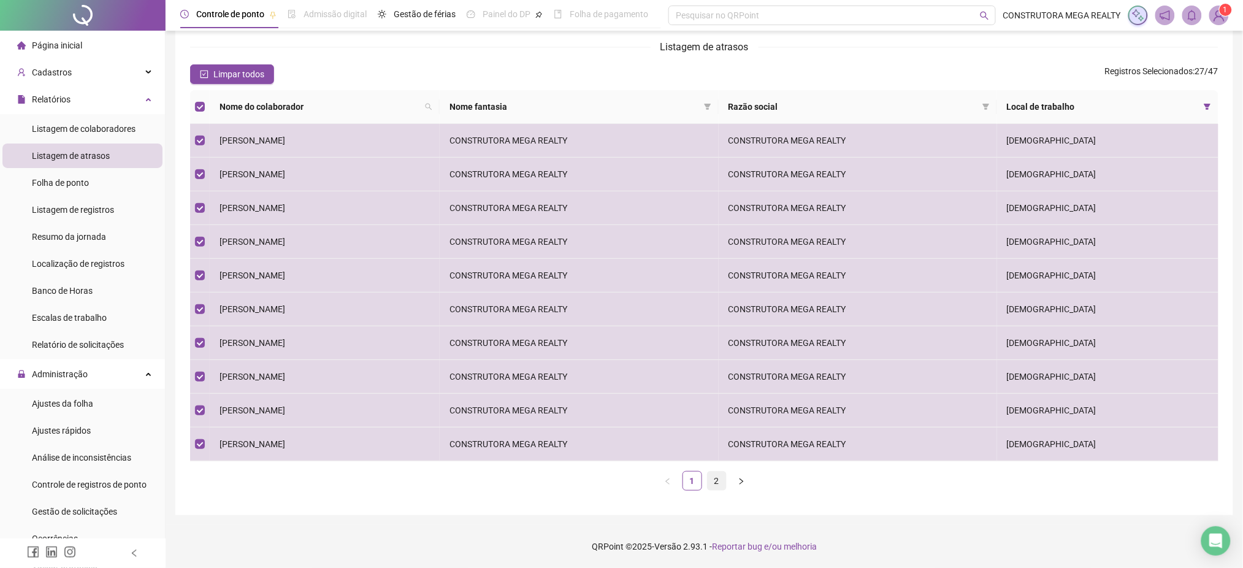
click at [720, 486] on link "2" at bounding box center [717, 481] width 18 height 18
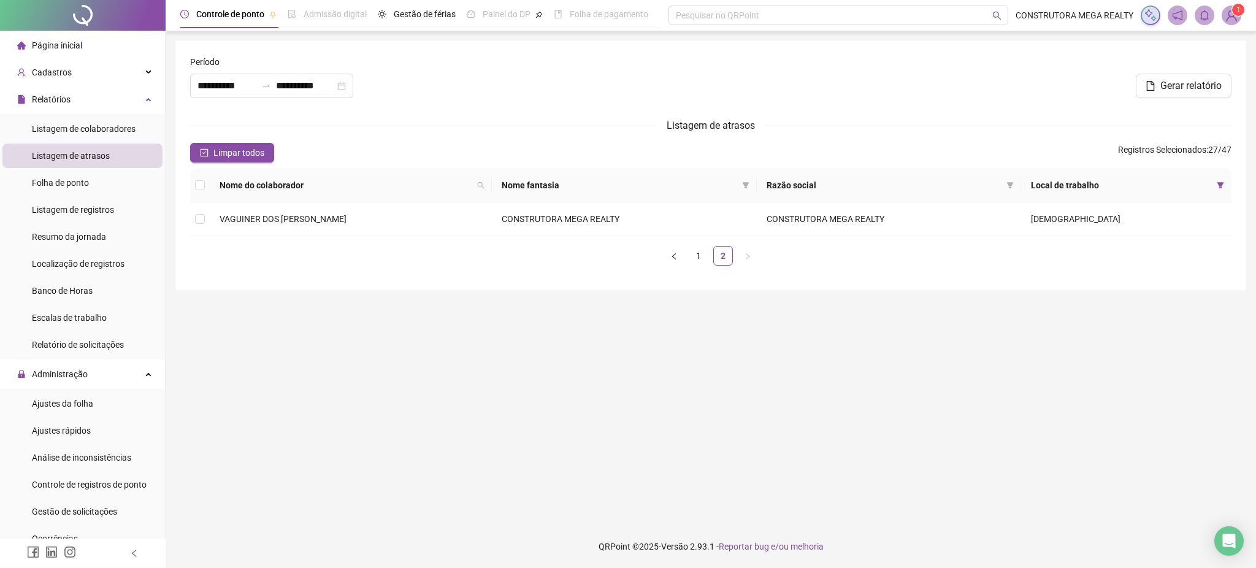
click at [193, 183] on th at bounding box center [200, 186] width 20 height 34
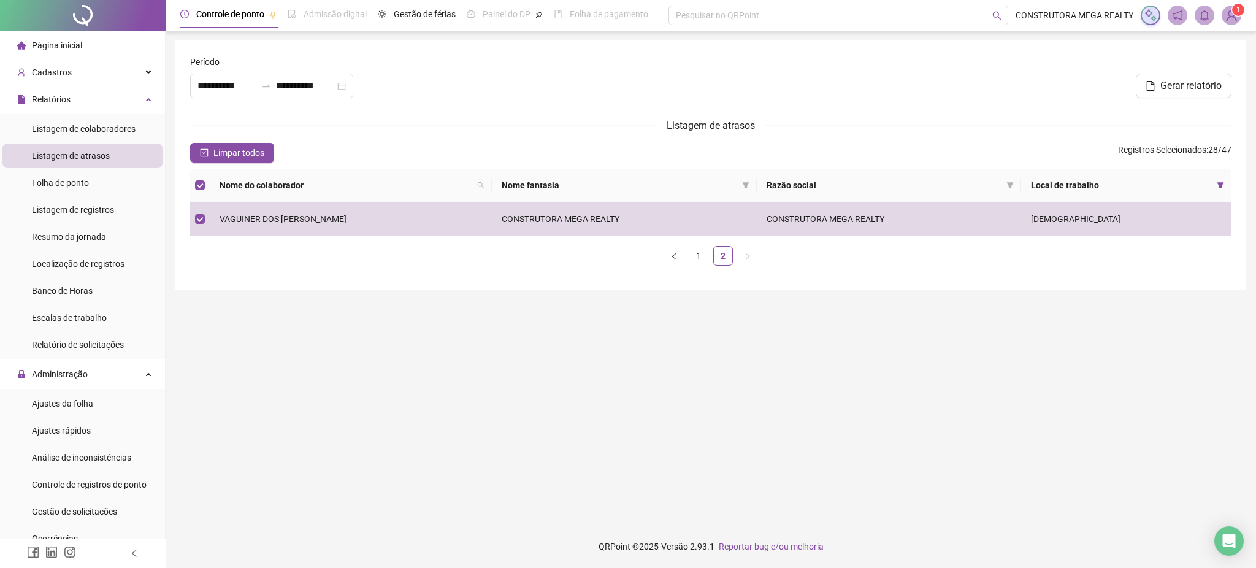
drag, startPoint x: 1174, startPoint y: 88, endPoint x: 1114, endPoint y: 108, distance: 62.6
click at [1173, 88] on span "Gerar relatório" at bounding box center [1190, 85] width 61 height 15
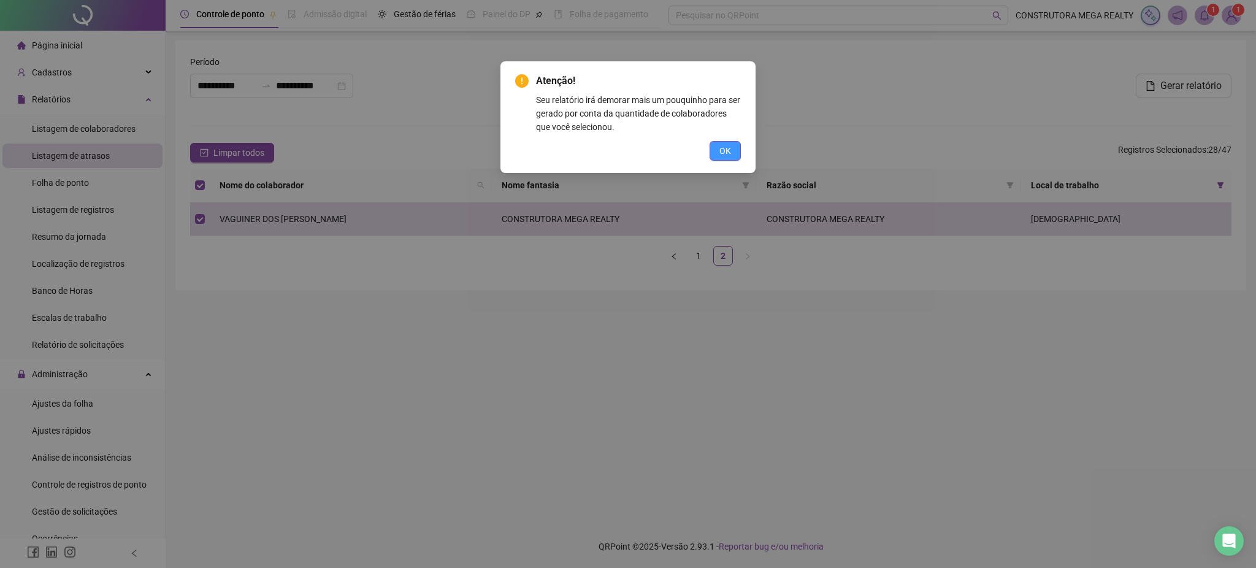
click at [728, 151] on span "OK" at bounding box center [725, 150] width 12 height 13
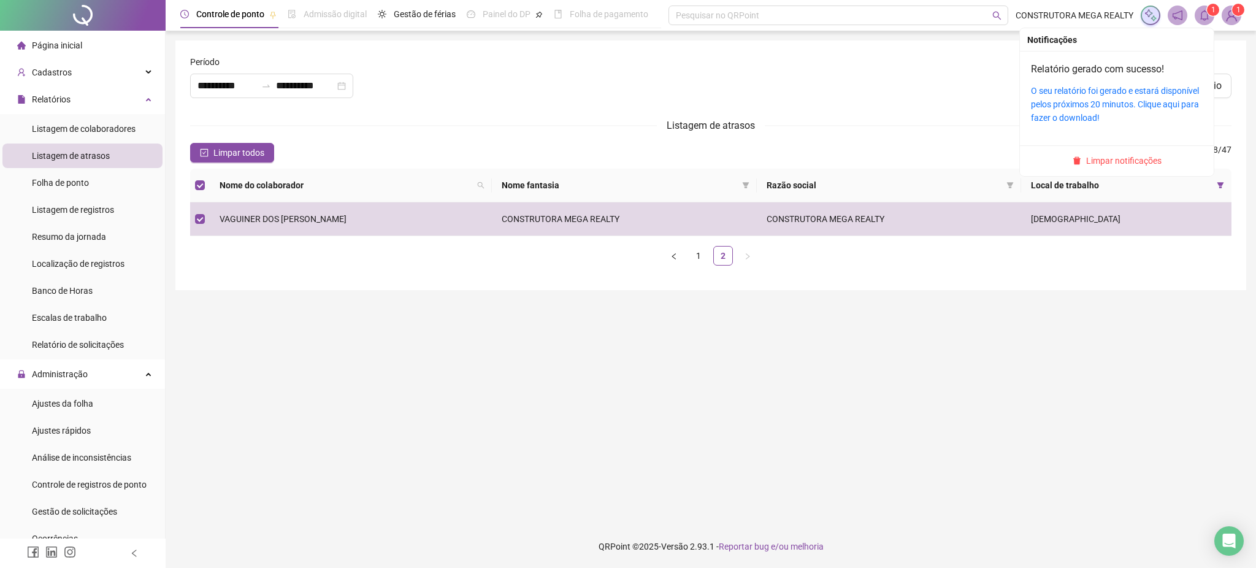
click at [1204, 17] on icon "bell" at bounding box center [1204, 15] width 11 height 11
click at [1212, 17] on span at bounding box center [1205, 16] width 20 height 20
click at [1087, 98] on link "O seu relatório foi gerado e estará disponível pelos próximos 20 minutos. Cliqu…" at bounding box center [1115, 104] width 168 height 37
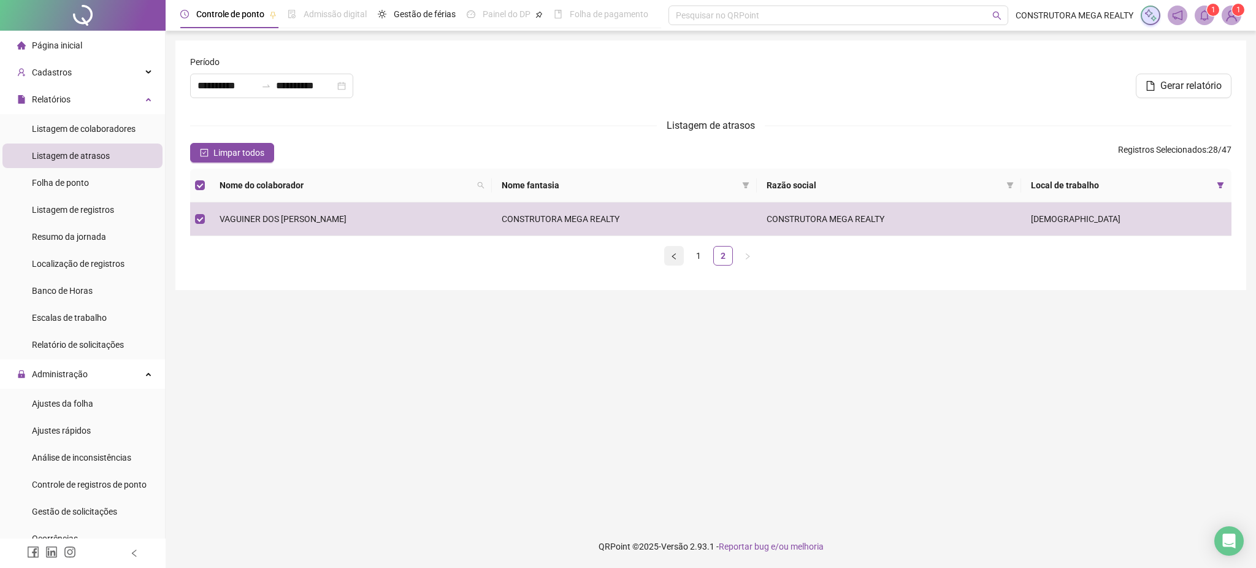
click at [670, 258] on icon "left" at bounding box center [673, 256] width 7 height 7
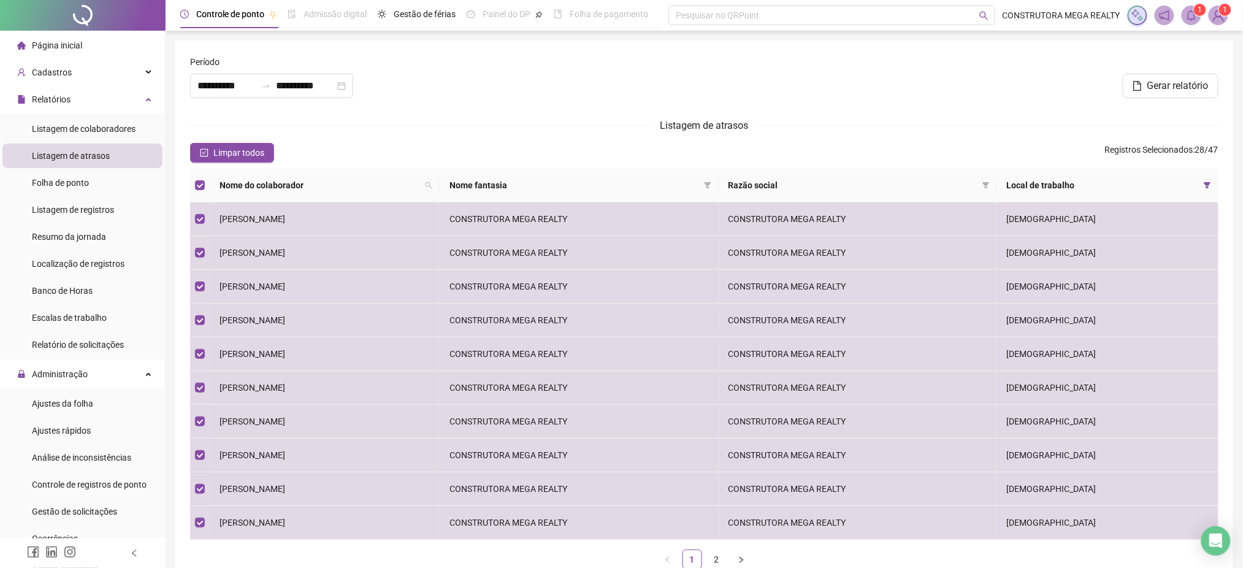
click at [1190, 16] on icon "bell" at bounding box center [1191, 15] width 11 height 11
click at [865, 83] on div "Gerar relatório" at bounding box center [877, 86] width 683 height 25
click at [1095, 157] on div "Limpar todos Registros Selecionados : 28 / 47" at bounding box center [704, 153] width 1028 height 20
click at [1190, 17] on icon "bell" at bounding box center [1191, 15] width 11 height 11
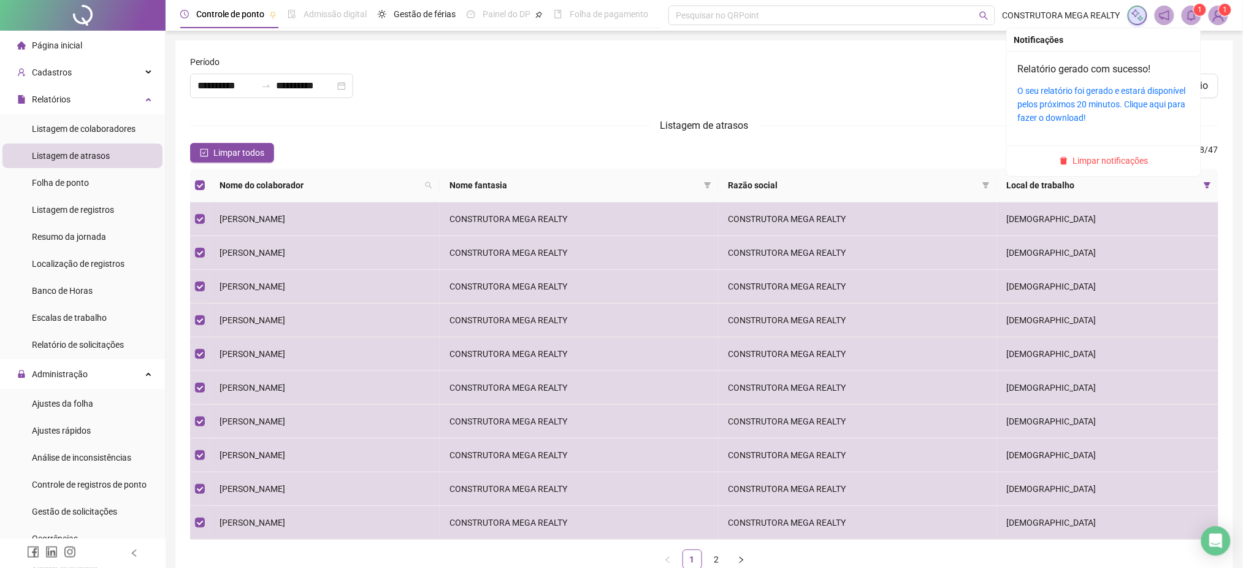
click at [1119, 164] on span "Limpar notificações" at bounding box center [1110, 160] width 75 height 13
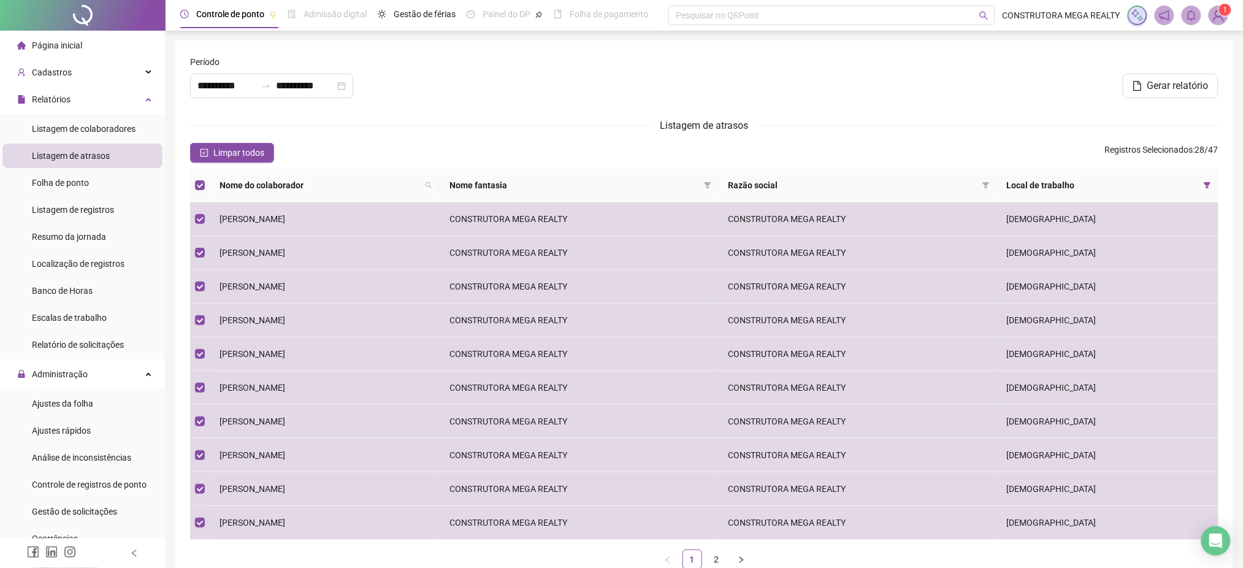
click at [975, 109] on form "**********" at bounding box center [704, 317] width 1028 height 524
click at [1168, 85] on span "Gerar relatório" at bounding box center [1177, 85] width 61 height 15
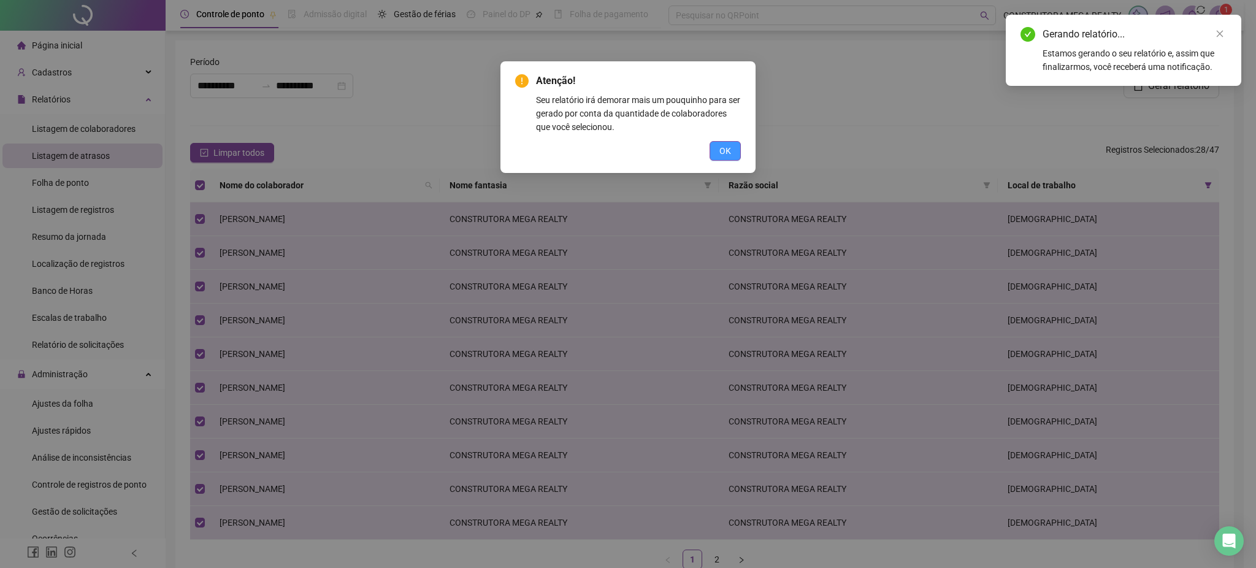
click at [731, 148] on button "OK" at bounding box center [725, 151] width 31 height 20
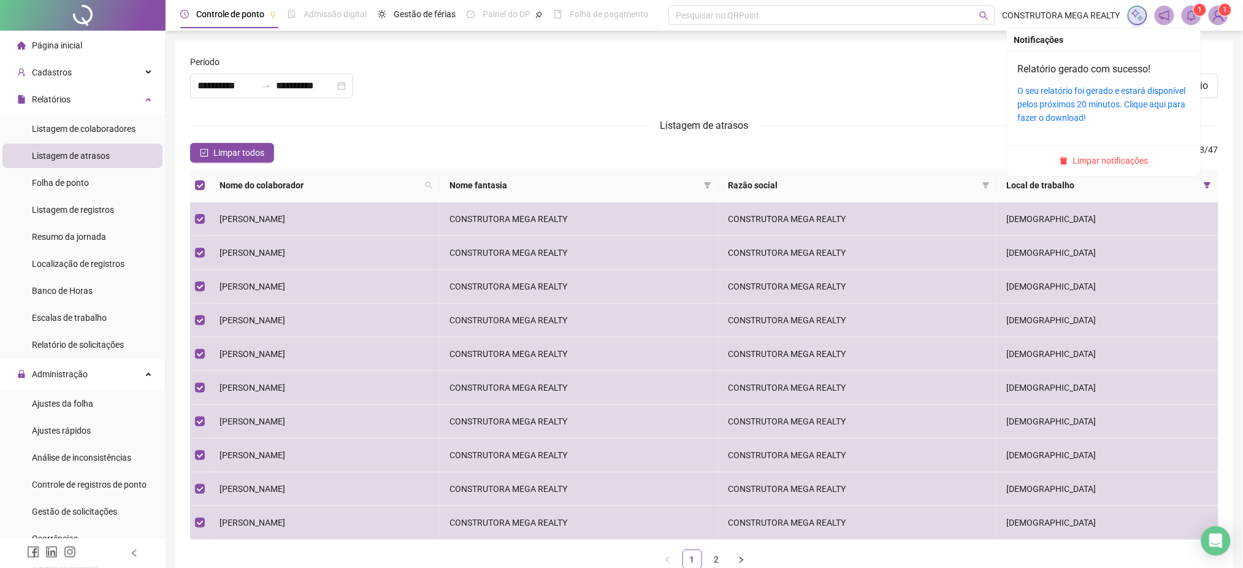
click at [1193, 12] on icon "bell" at bounding box center [1191, 15] width 11 height 11
click at [1084, 101] on link "O seu relatório foi gerado e estará disponível pelos próximos 20 minutos. Cliqu…" at bounding box center [1102, 104] width 168 height 37
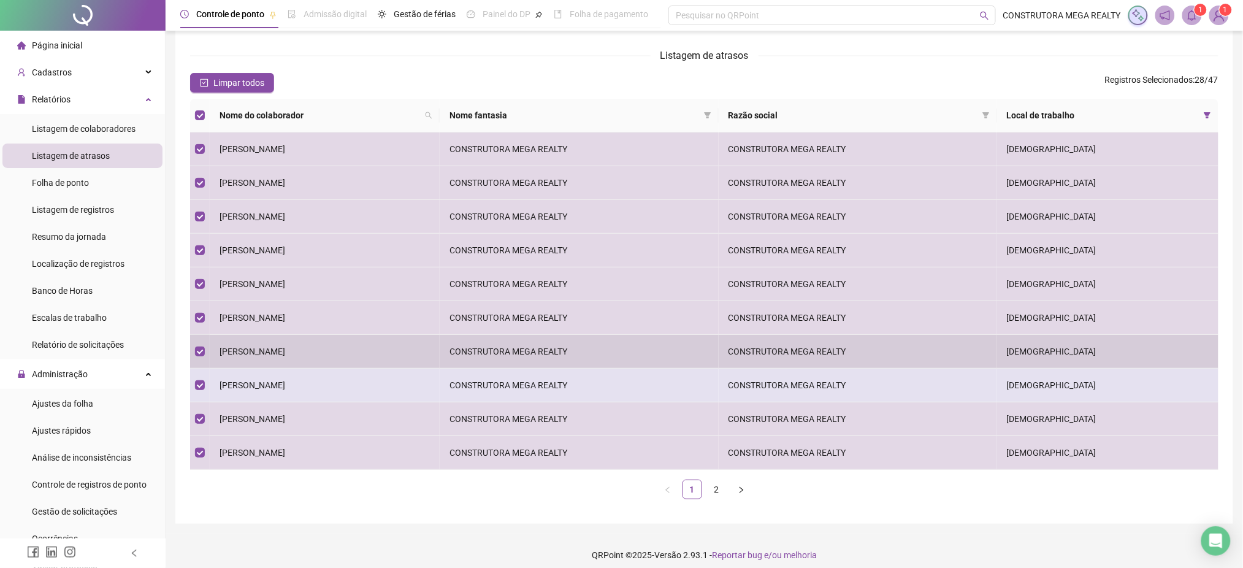
scroll to position [78, 0]
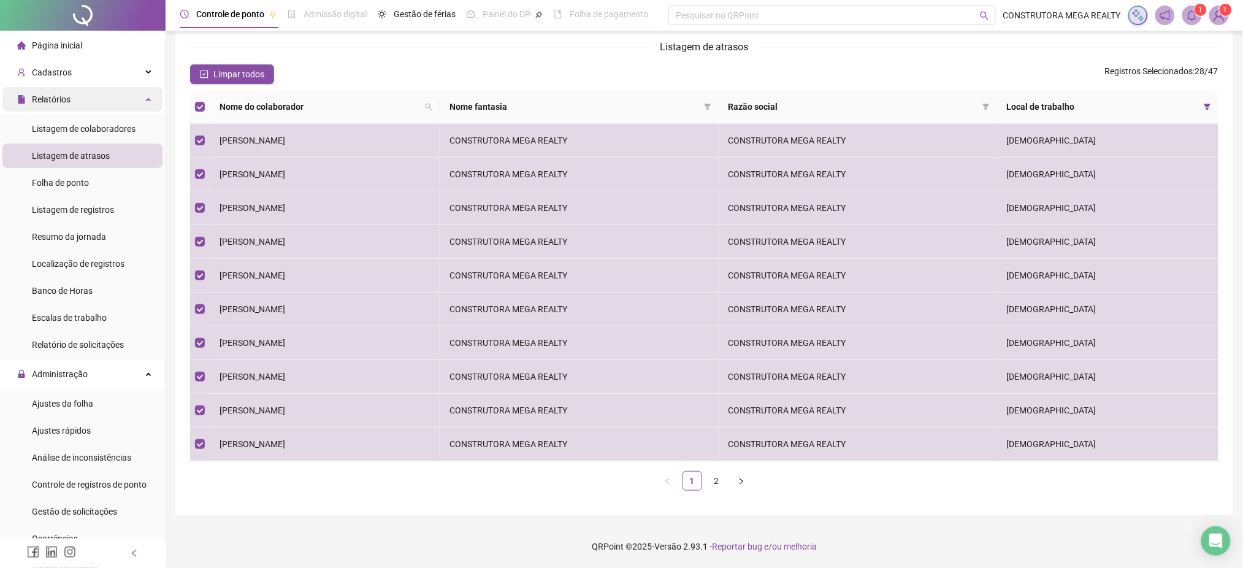
click at [54, 103] on span "Relatórios" at bounding box center [51, 99] width 39 height 10
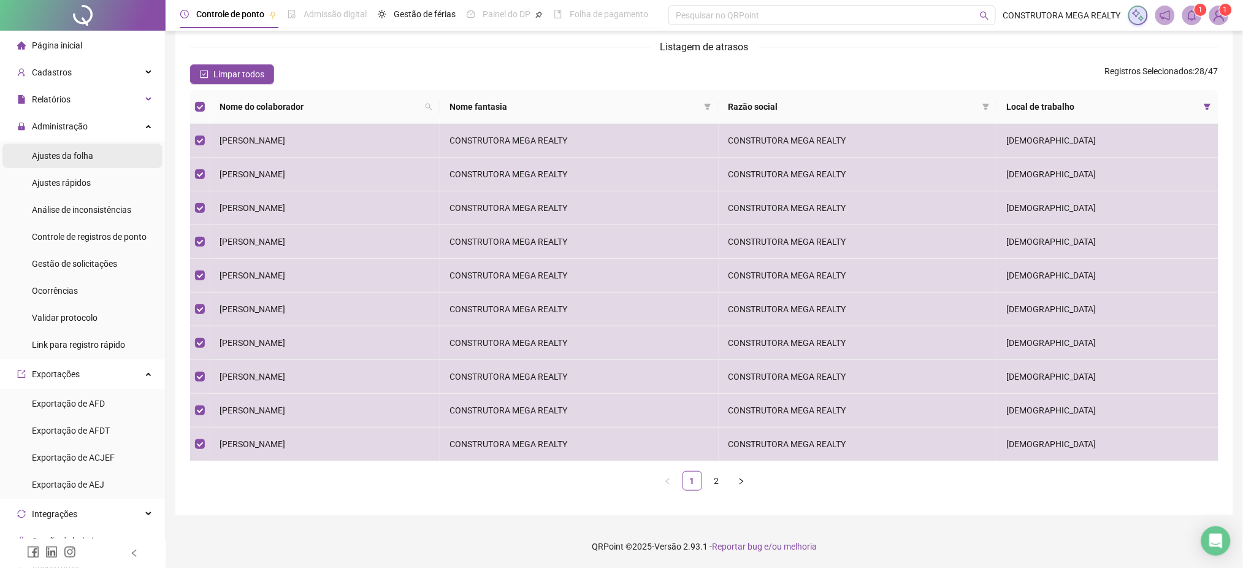
click at [79, 160] on span "Ajustes da folha" at bounding box center [62, 156] width 61 height 10
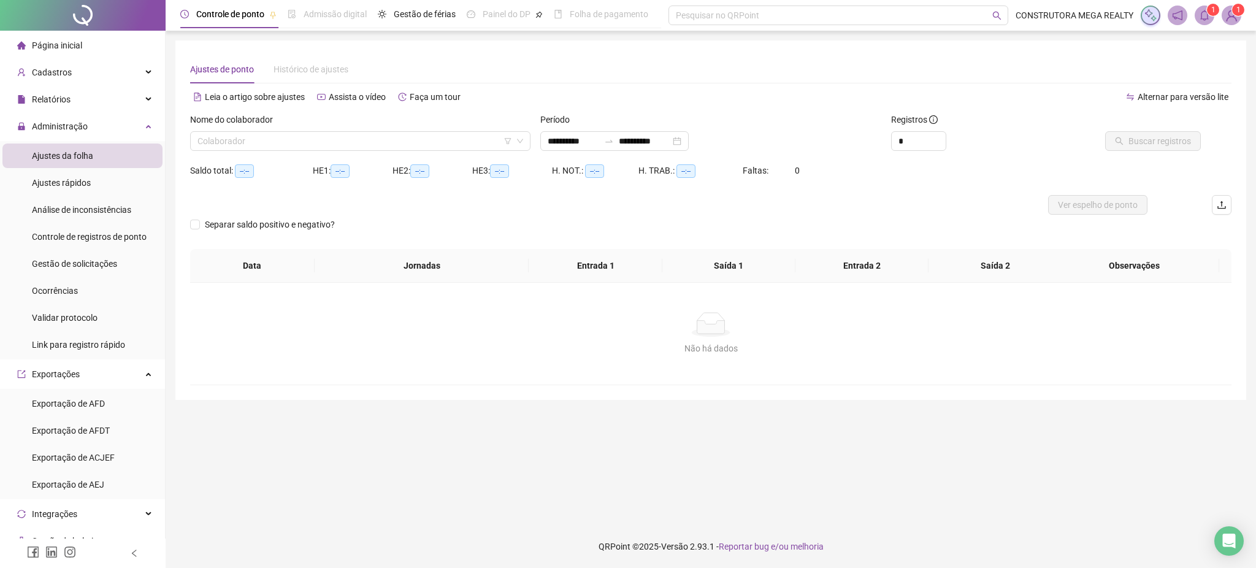
type input "**********"
click at [1223, 205] on icon "upload" at bounding box center [1222, 205] width 10 height 10
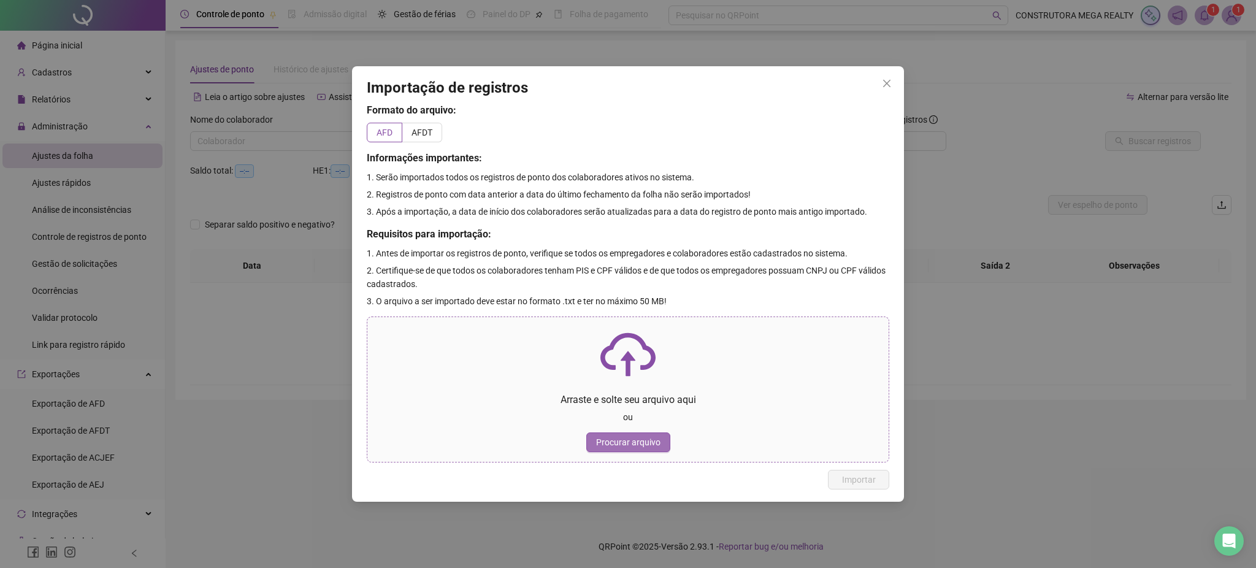
click at [620, 443] on span "Procurar arquivo" at bounding box center [628, 441] width 64 height 13
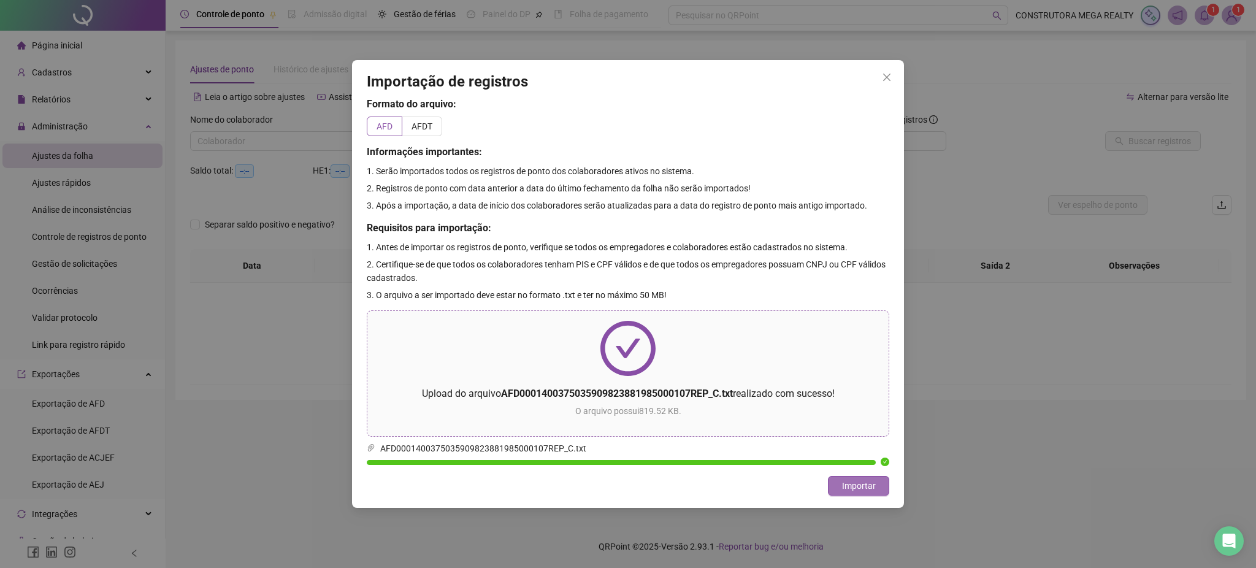
click at [838, 486] on button "Importar" at bounding box center [858, 486] width 61 height 20
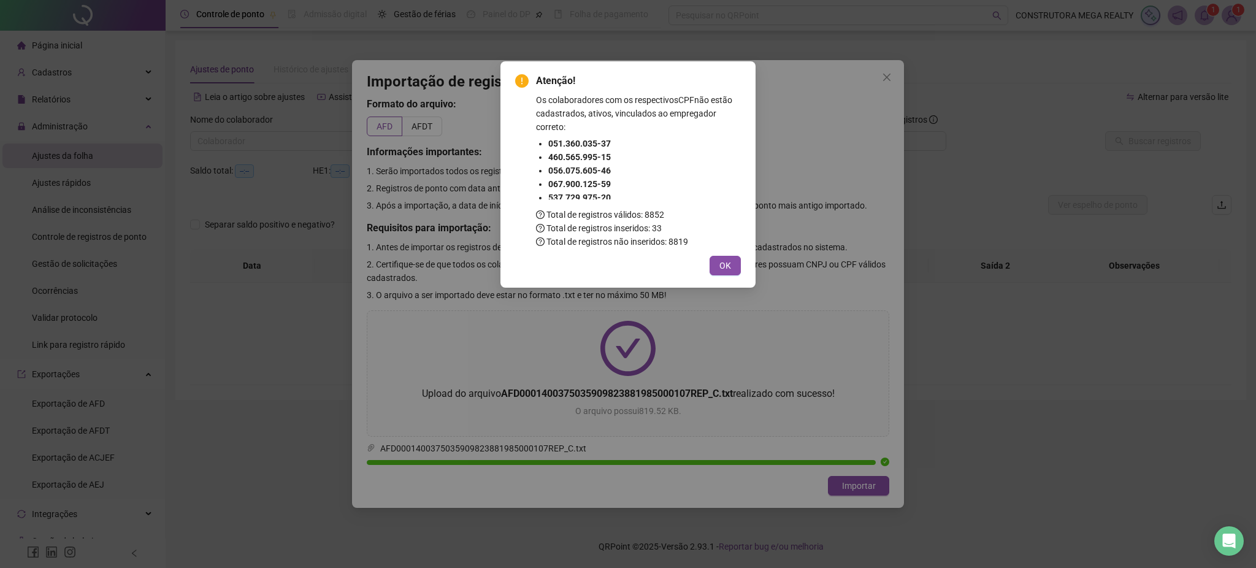
click at [730, 266] on button "OK" at bounding box center [725, 266] width 31 height 20
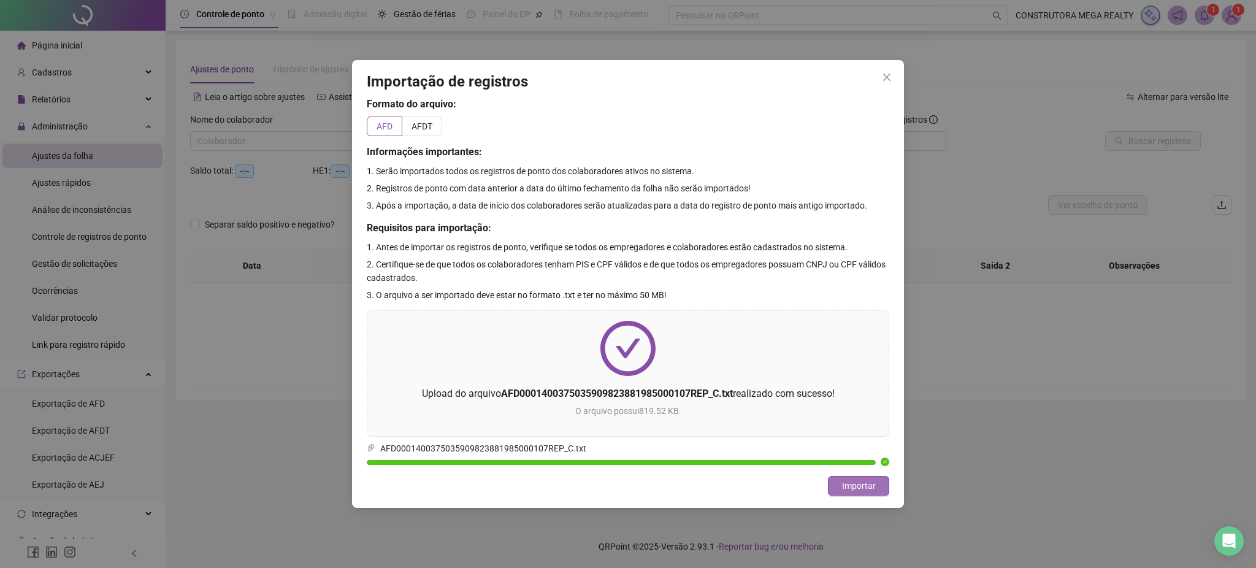
click at [870, 481] on span "Importar" at bounding box center [859, 485] width 34 height 13
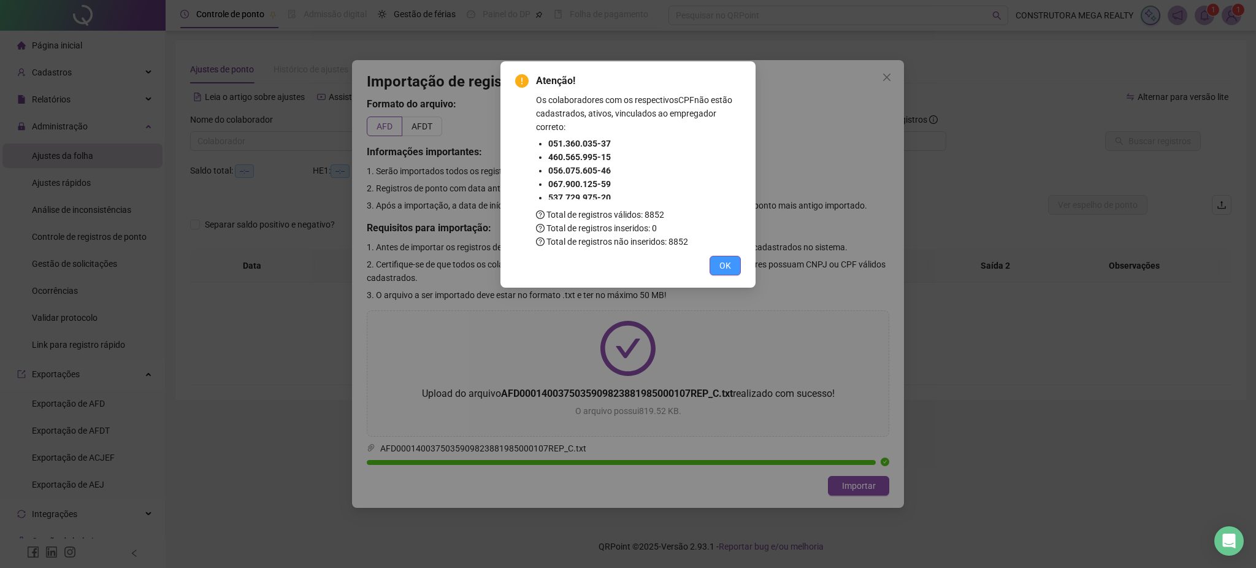
click at [732, 270] on button "OK" at bounding box center [725, 266] width 31 height 20
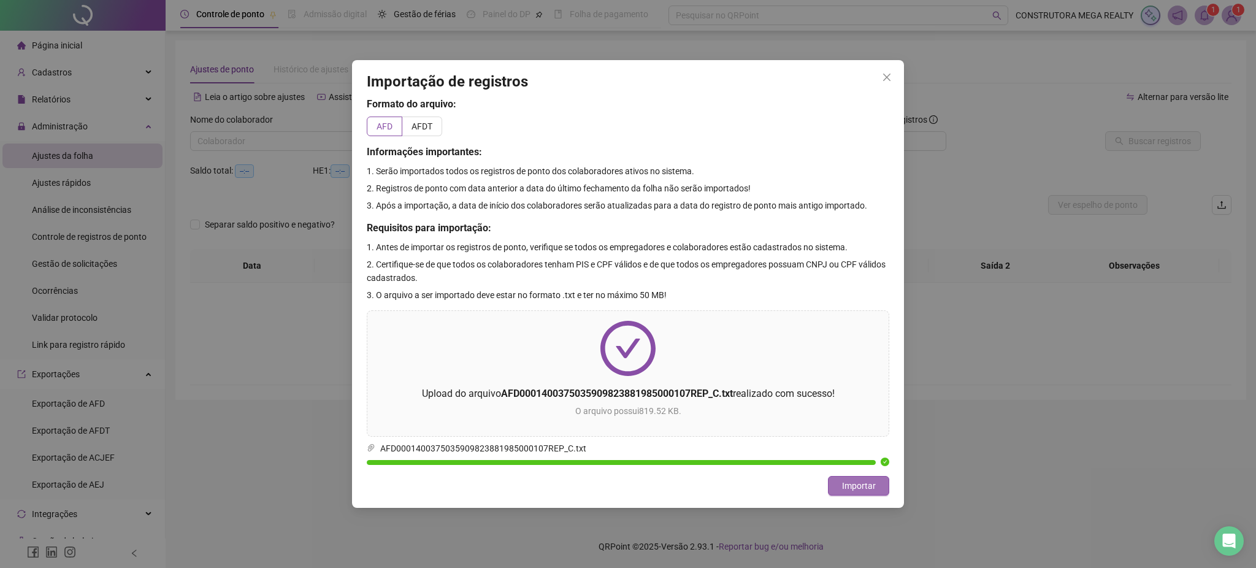
click at [864, 491] on span "Importar" at bounding box center [859, 485] width 34 height 13
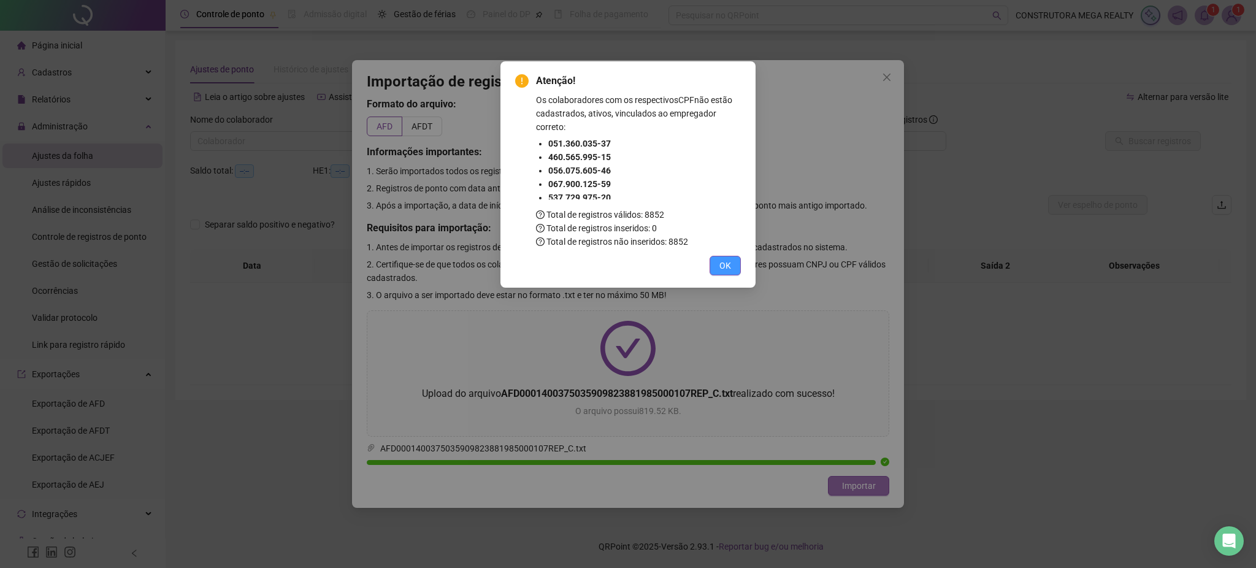
click at [721, 270] on span "OK" at bounding box center [725, 265] width 12 height 13
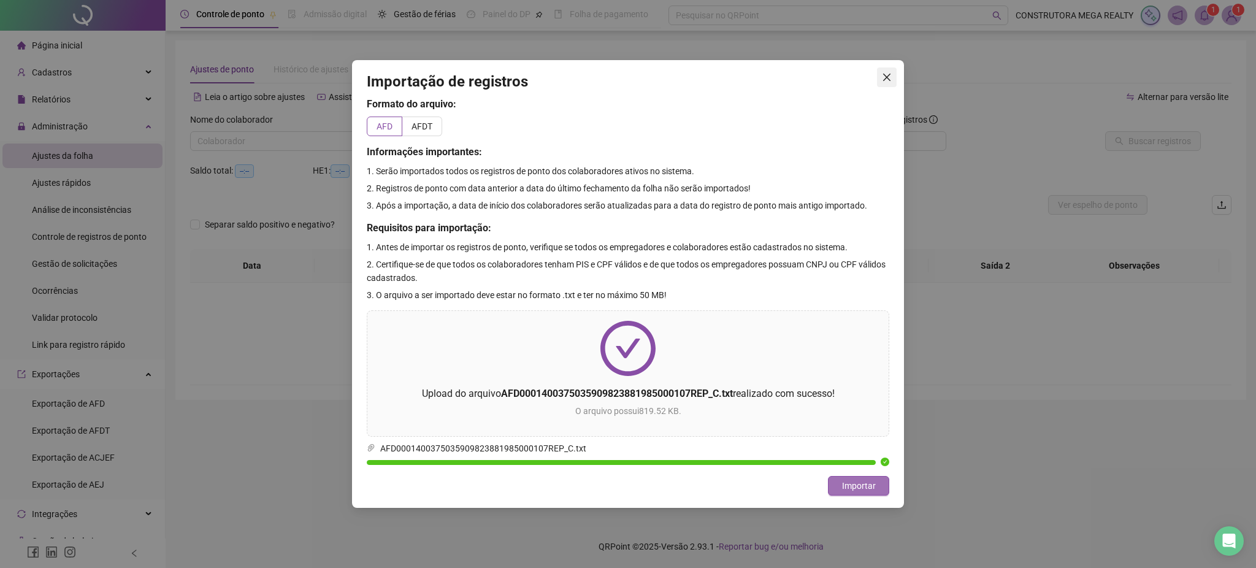
click at [890, 79] on icon "close" at bounding box center [887, 77] width 10 height 10
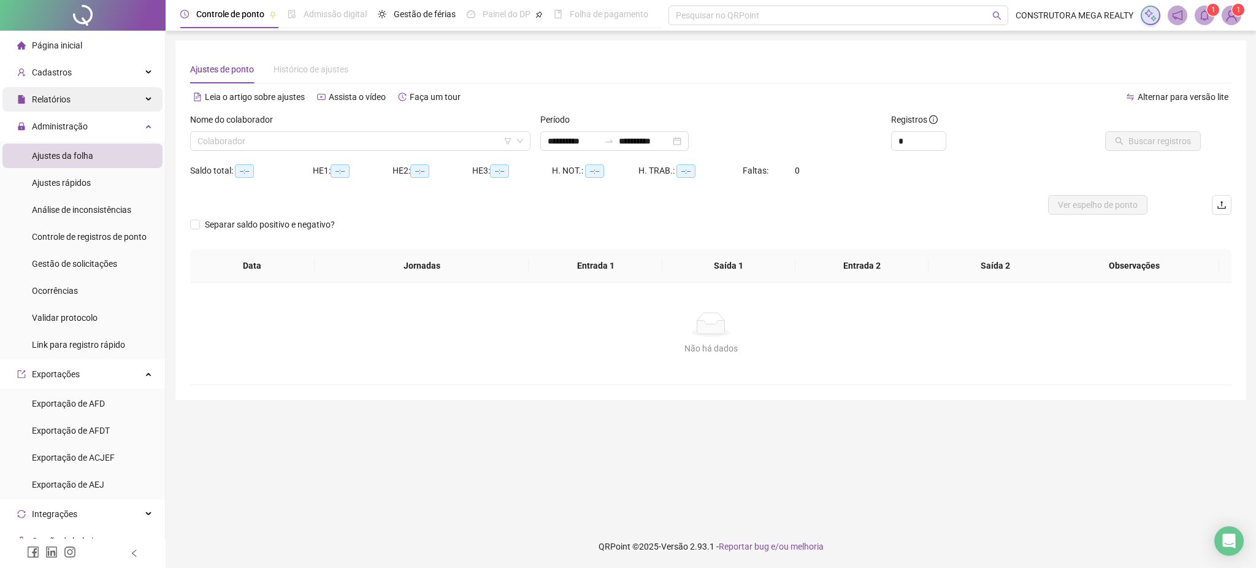
click at [53, 98] on span "Relatórios" at bounding box center [51, 99] width 39 height 10
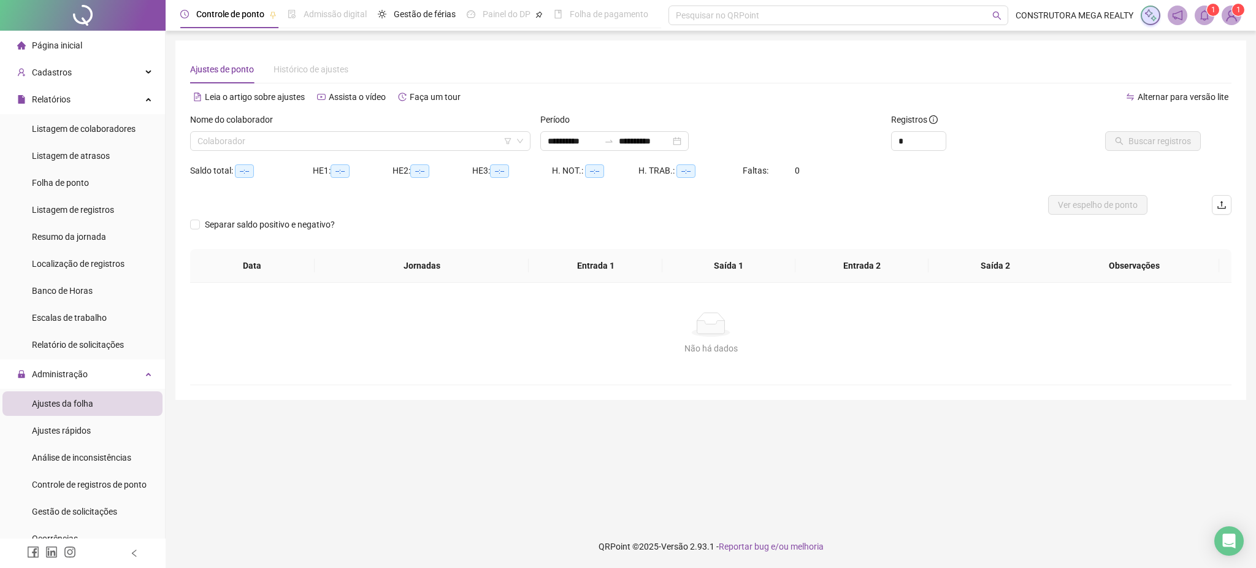
drag, startPoint x: 59, startPoint y: 155, endPoint x: 151, endPoint y: 154, distance: 92.0
click at [58, 155] on span "Listagem de atrasos" at bounding box center [71, 156] width 78 height 10
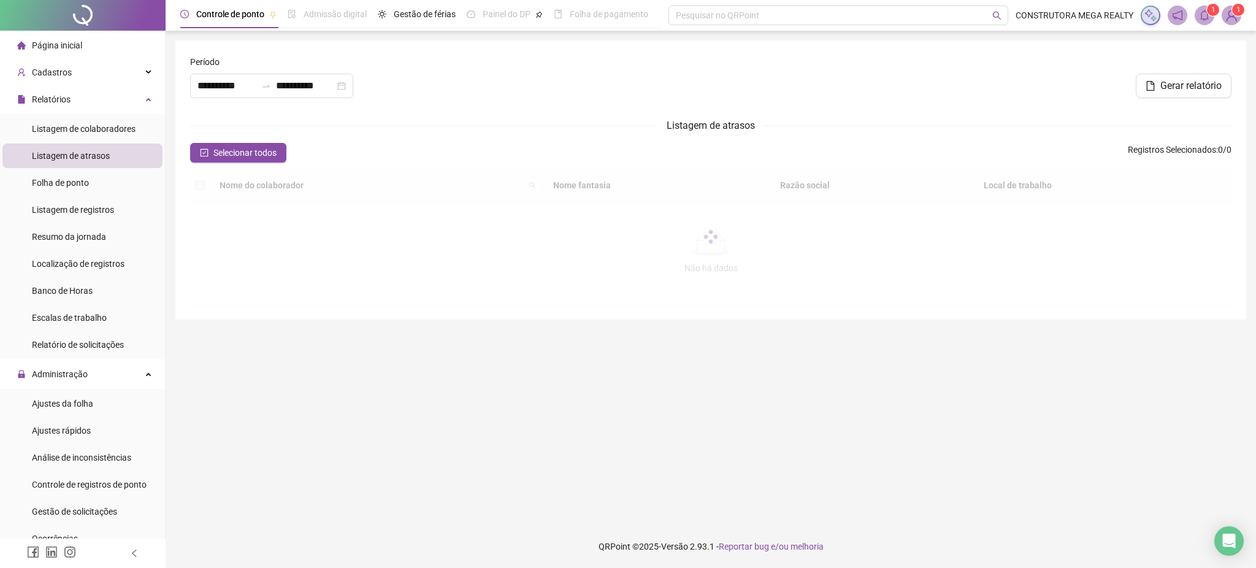
type input "**********"
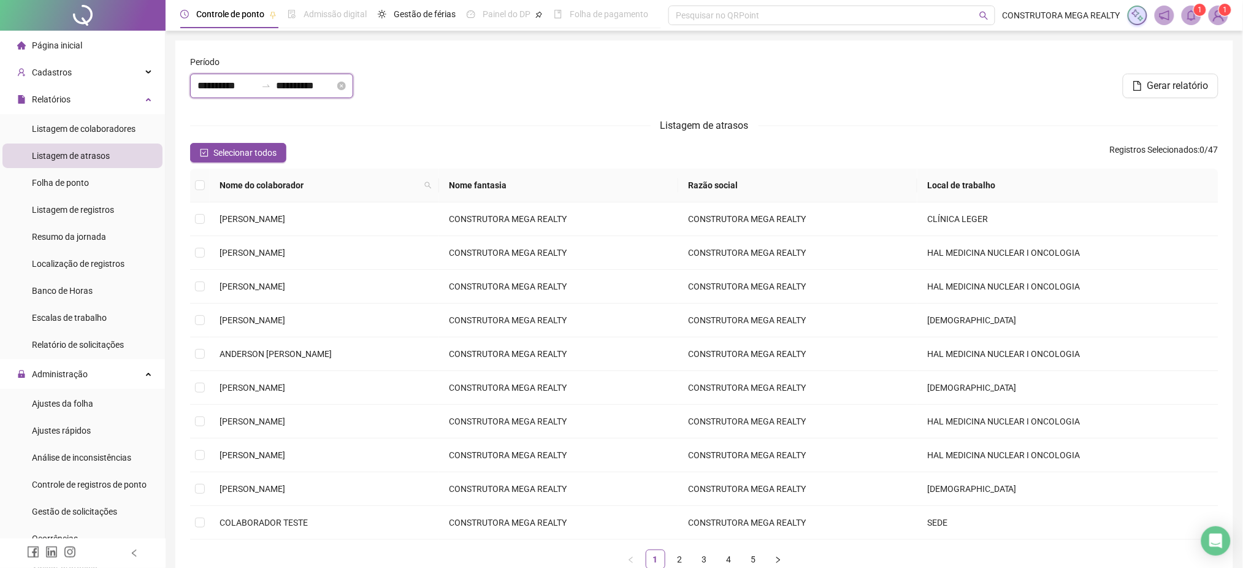
click at [252, 88] on input "**********" at bounding box center [226, 85] width 59 height 15
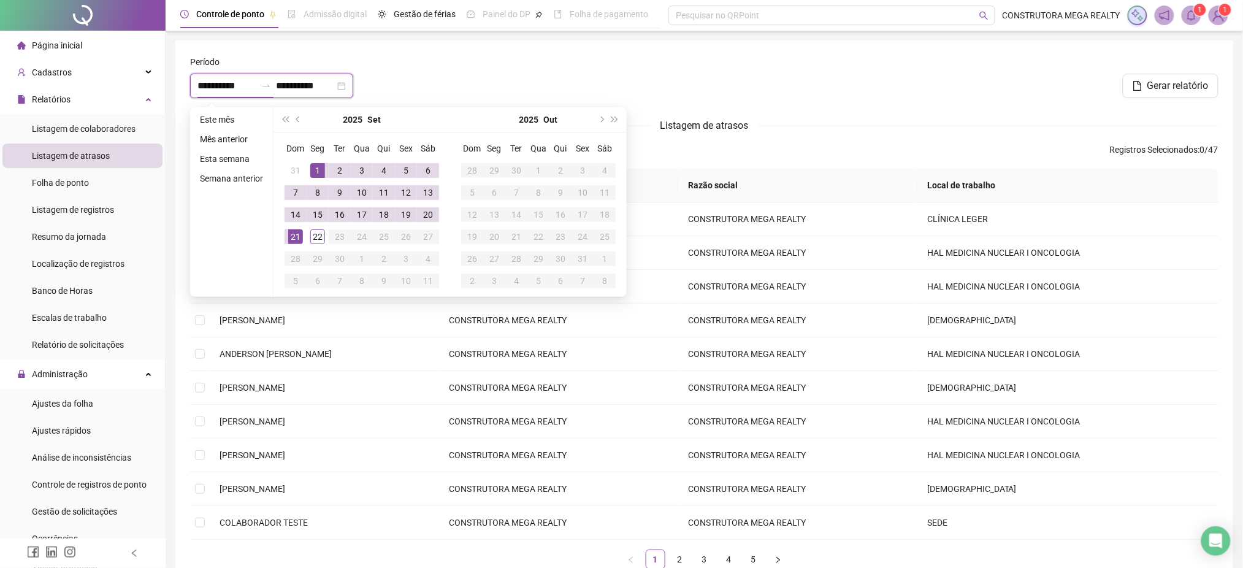
drag, startPoint x: 252, startPoint y: 88, endPoint x: 159, endPoint y: 88, distance: 93.2
click at [159, 88] on div "**********" at bounding box center [621, 323] width 1243 height 646
type input "**********"
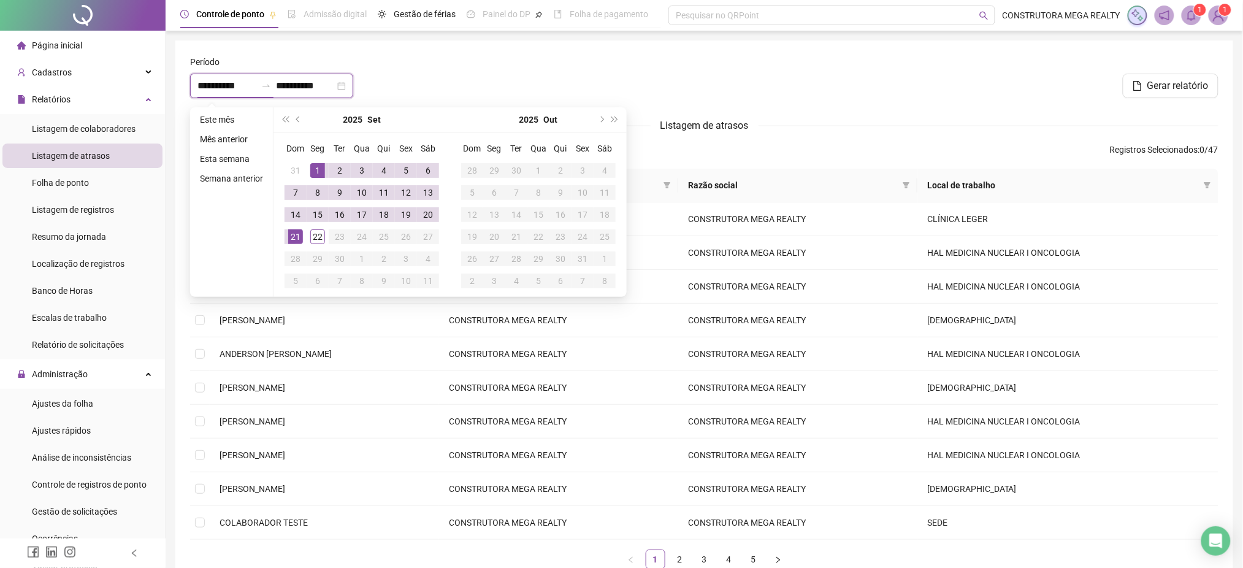
type input "**********"
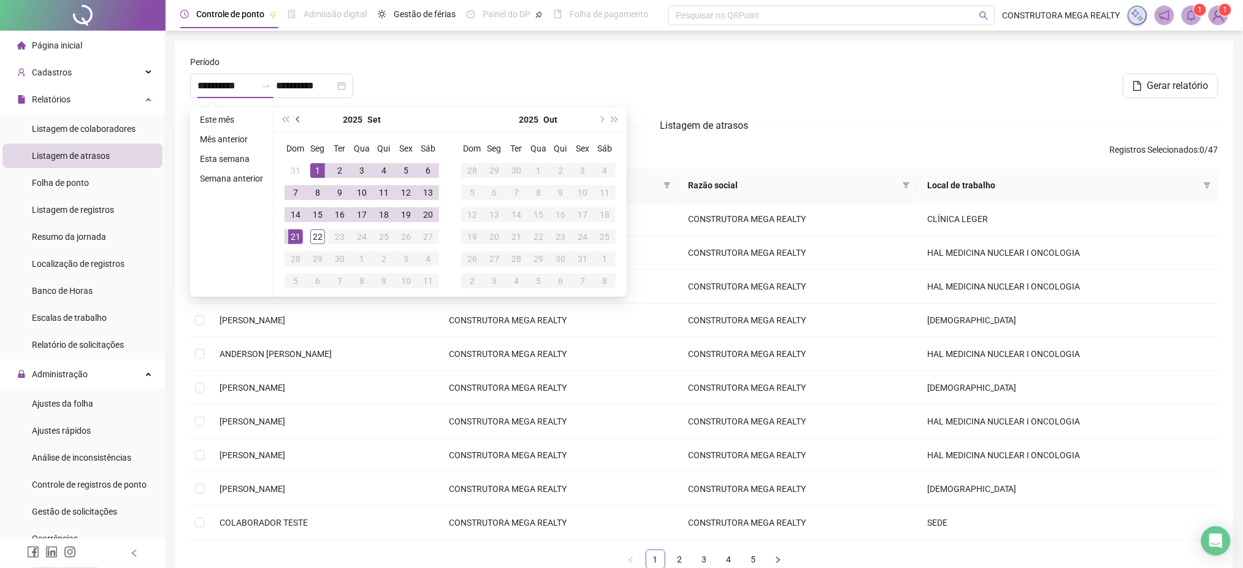
click at [299, 120] on span "prev-year" at bounding box center [299, 120] width 6 height 6
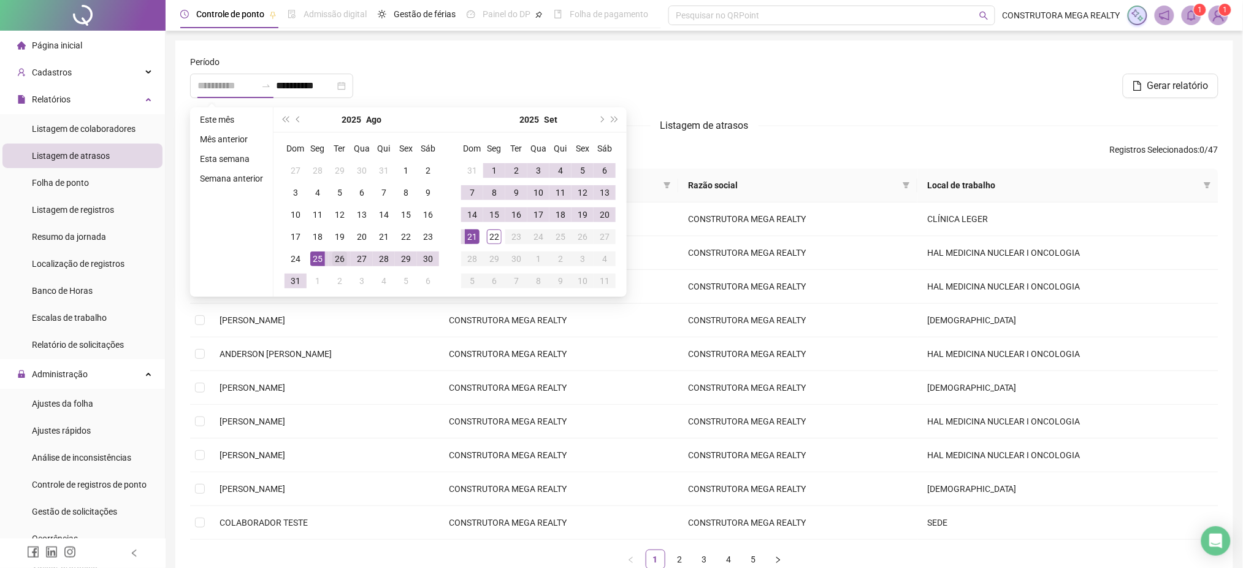
type input "**********"
click at [337, 262] on div "26" at bounding box center [339, 258] width 15 height 15
type input "**********"
click at [494, 237] on div "22" at bounding box center [494, 236] width 15 height 15
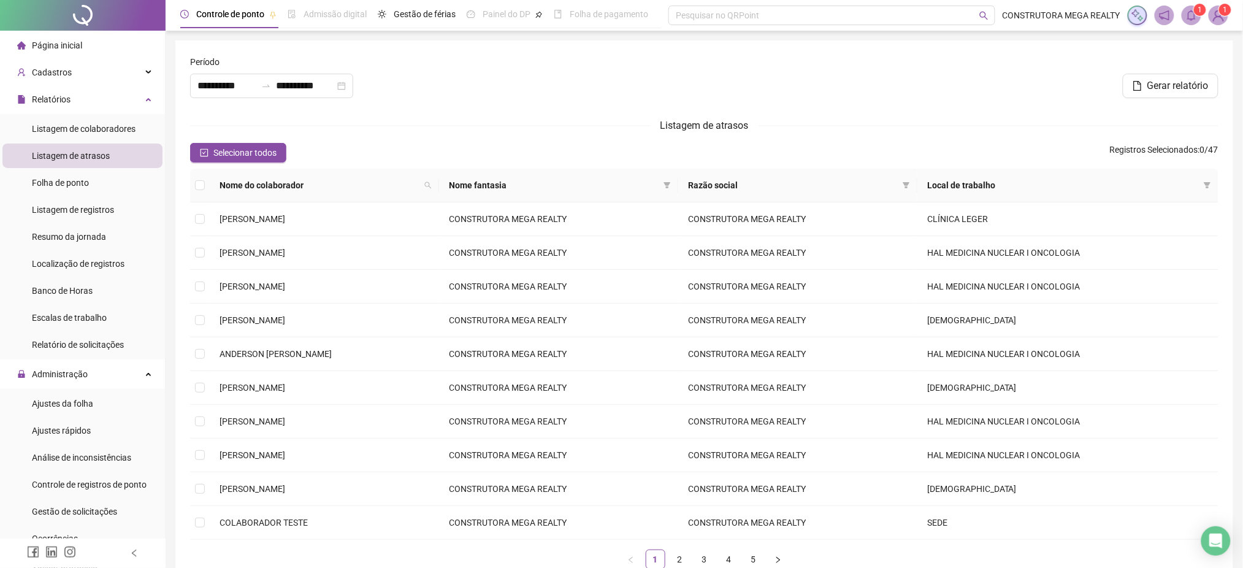
click at [1198, 180] on span "Local de trabalho" at bounding box center [1063, 184] width 272 height 13
click at [1207, 181] on span at bounding box center [1207, 185] width 12 height 18
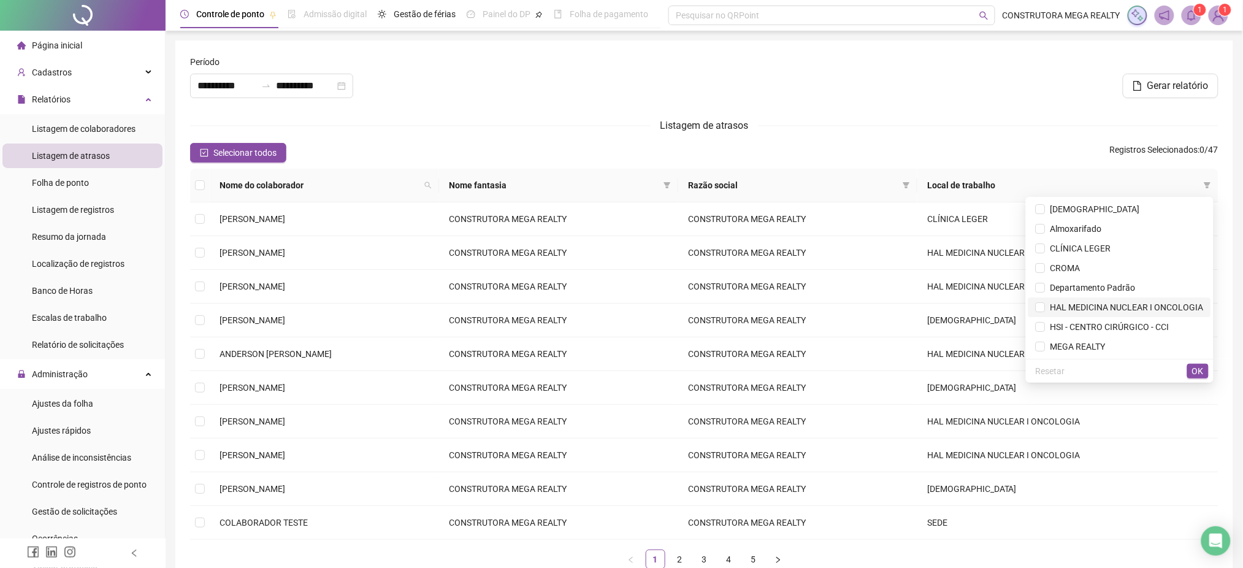
click at [1046, 304] on span "HAL MEDICINA NUCLEAR I ONCOLOGIA" at bounding box center [1125, 307] width 158 height 10
drag, startPoint x: 1198, startPoint y: 370, endPoint x: 1183, endPoint y: 367, distance: 14.9
click at [1198, 370] on span "OK" at bounding box center [1198, 370] width 12 height 13
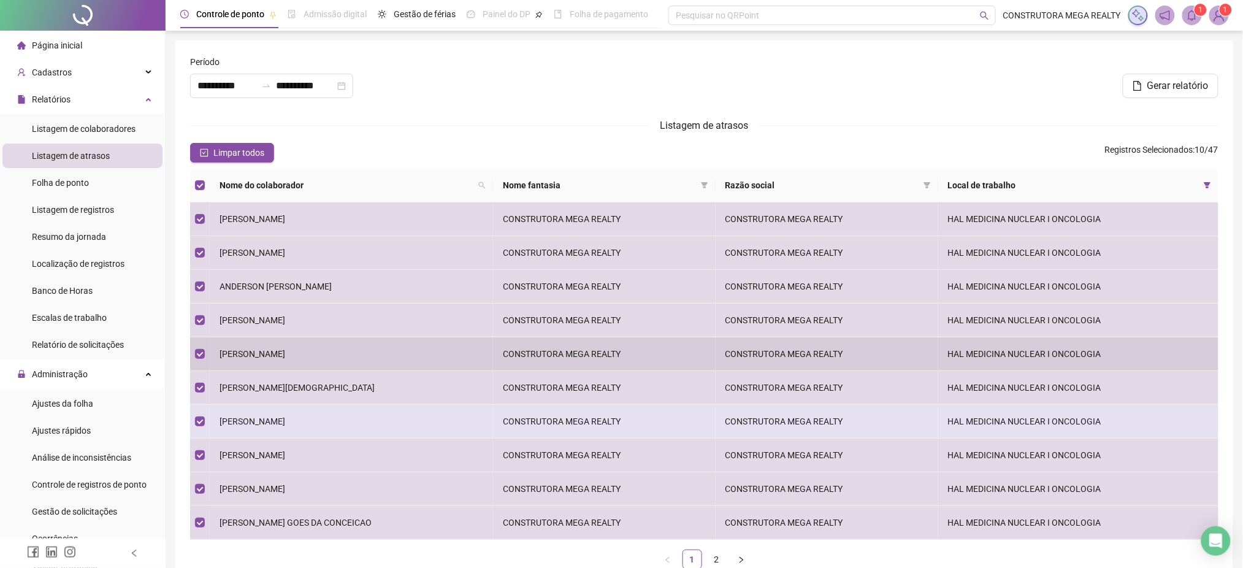
scroll to position [78, 0]
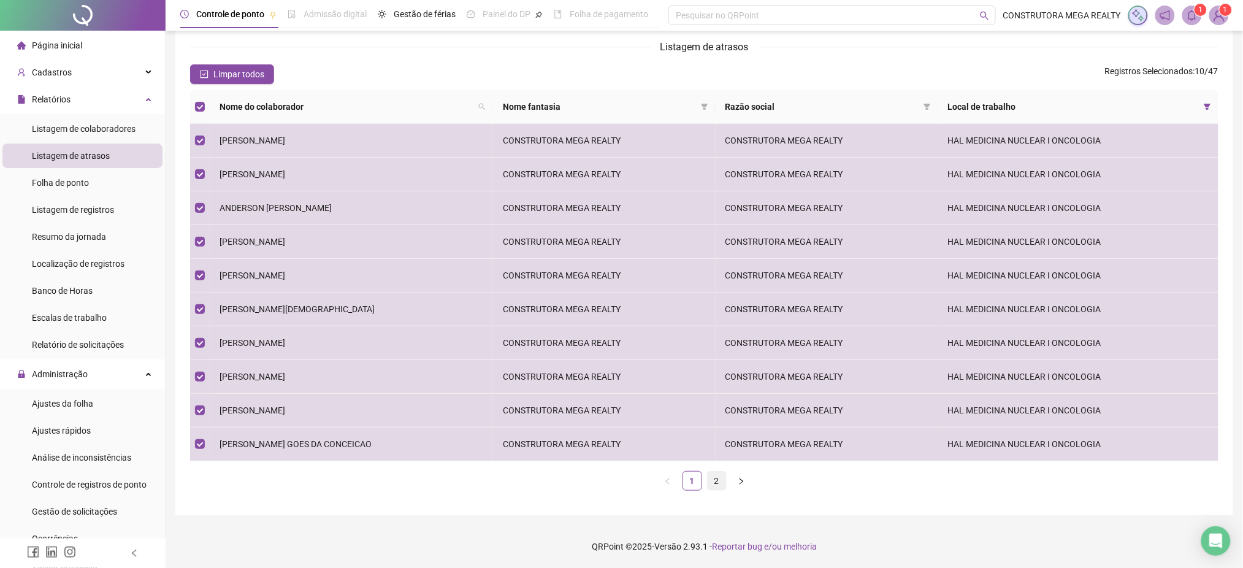
click at [721, 480] on link "2" at bounding box center [717, 481] width 18 height 18
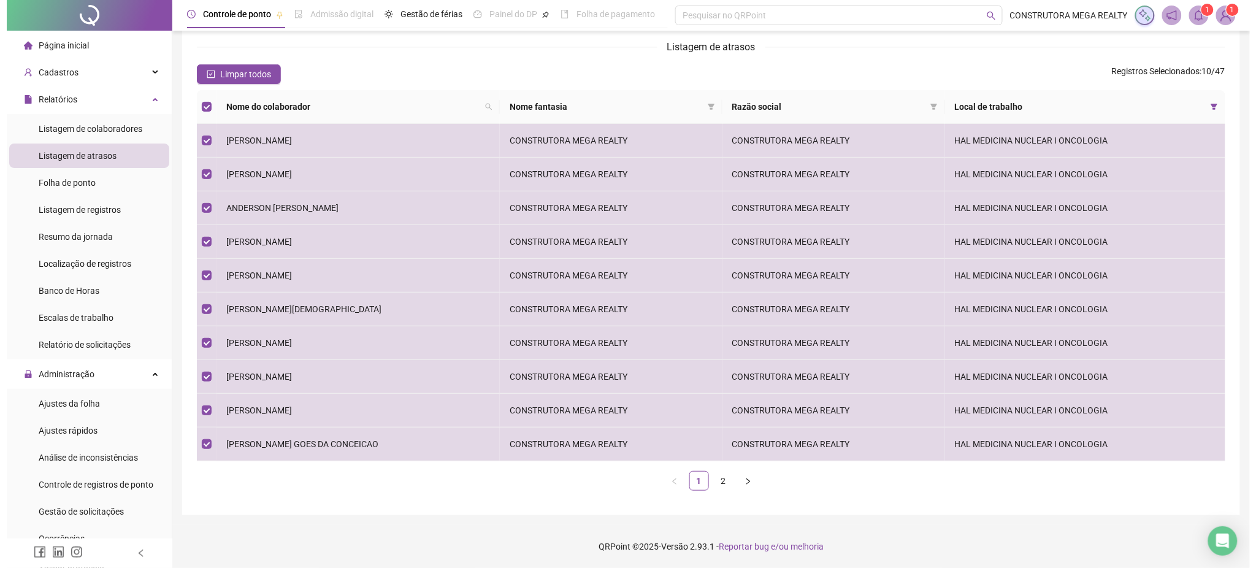
scroll to position [0, 0]
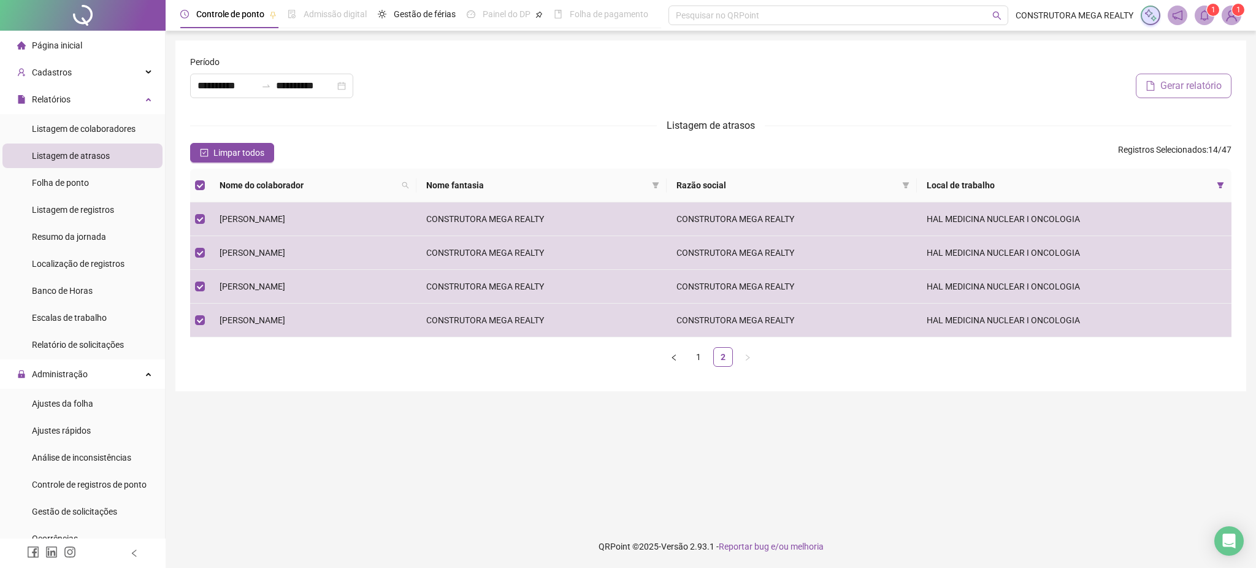
click at [1174, 80] on span "Gerar relatório" at bounding box center [1190, 85] width 61 height 15
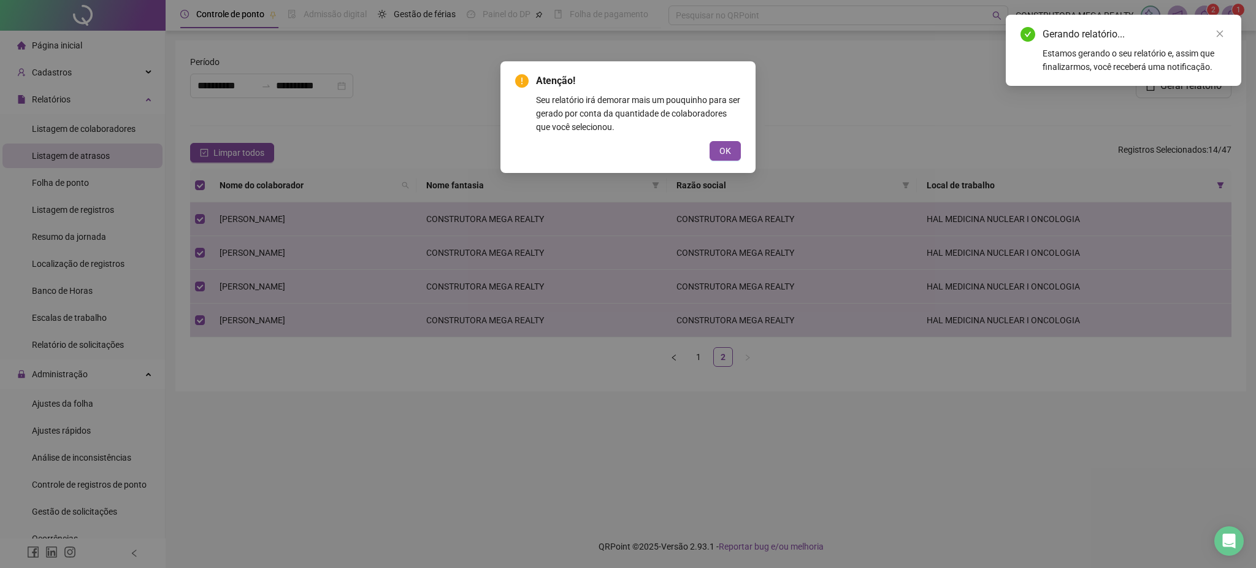
click at [1139, 68] on div "Estamos gerando o seu relatório e, assim que finalizarmos, você receberá uma no…" at bounding box center [1135, 60] width 184 height 27
click at [1219, 33] on icon "close" at bounding box center [1219, 33] width 9 height 9
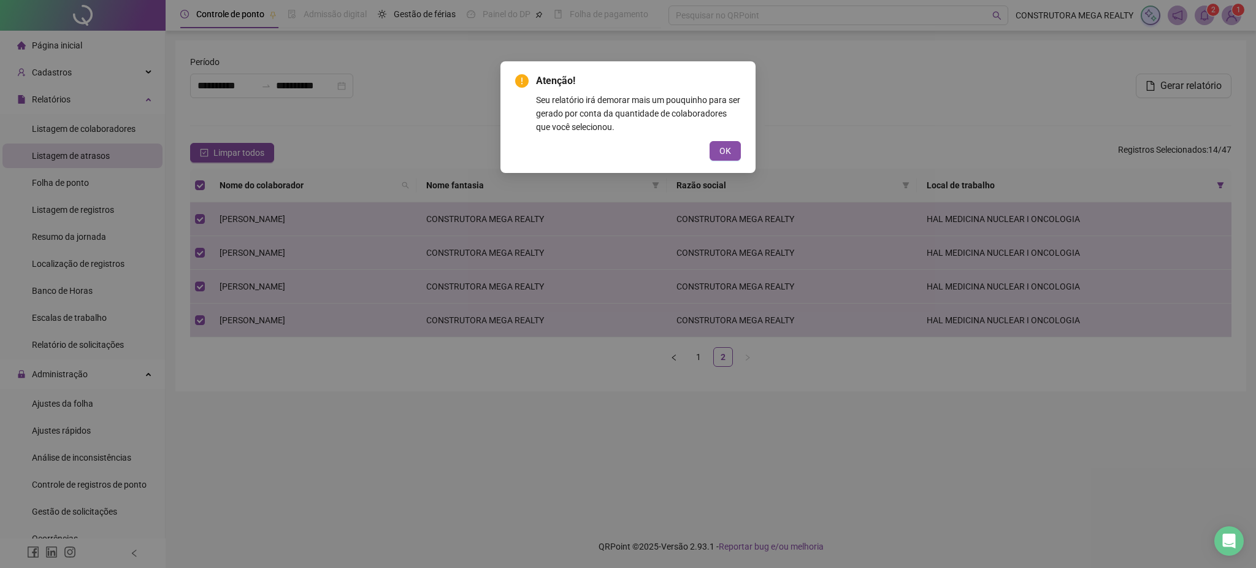
click at [1207, 16] on div "Atenção! Seu relatório irá demorar mais um pouquinho para ser gerado por conta …" at bounding box center [628, 284] width 1256 height 568
click at [726, 153] on span "OK" at bounding box center [725, 150] width 12 height 13
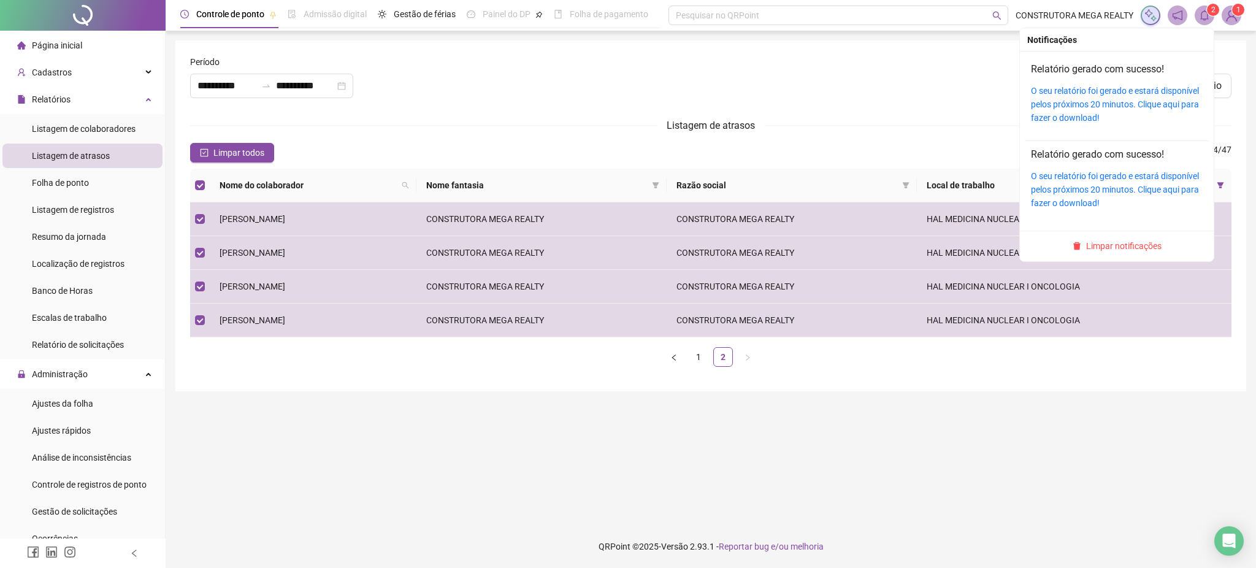
click at [1204, 15] on icon "bell" at bounding box center [1204, 15] width 11 height 11
click at [1058, 105] on link "O seu relatório foi gerado e estará disponível pelos próximos 20 minutos. Cliqu…" at bounding box center [1115, 104] width 168 height 37
